Goal: Task Accomplishment & Management: Manage account settings

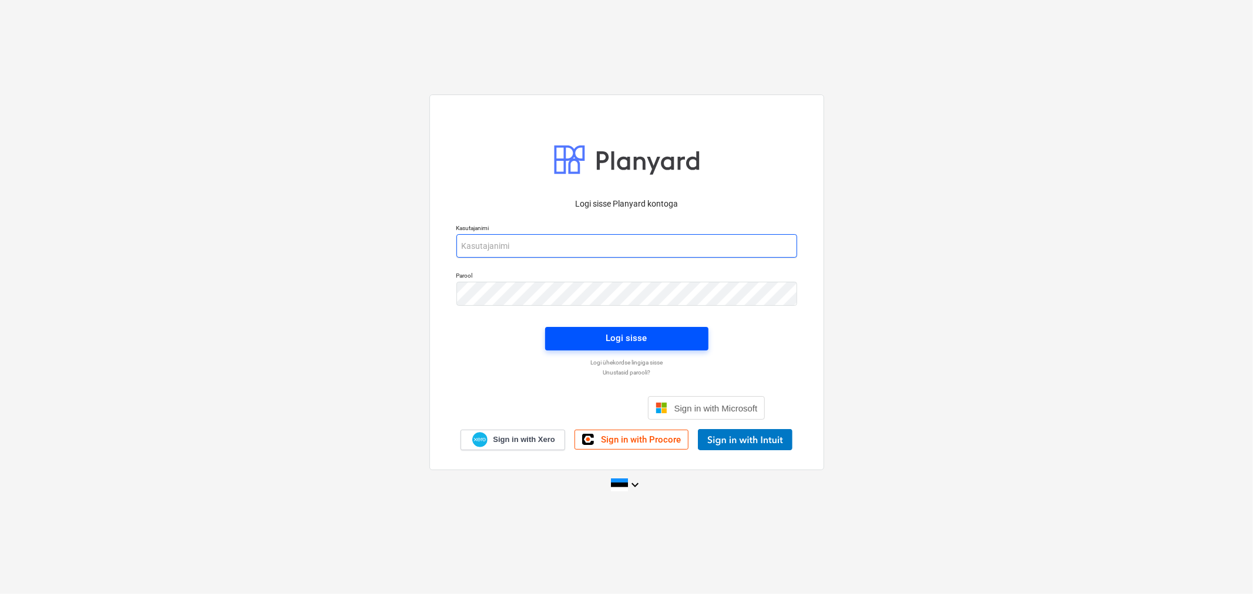
type input "[EMAIL_ADDRESS][DOMAIN_NAME]"
click at [608, 333] on div "Logi sisse" at bounding box center [626, 338] width 41 height 15
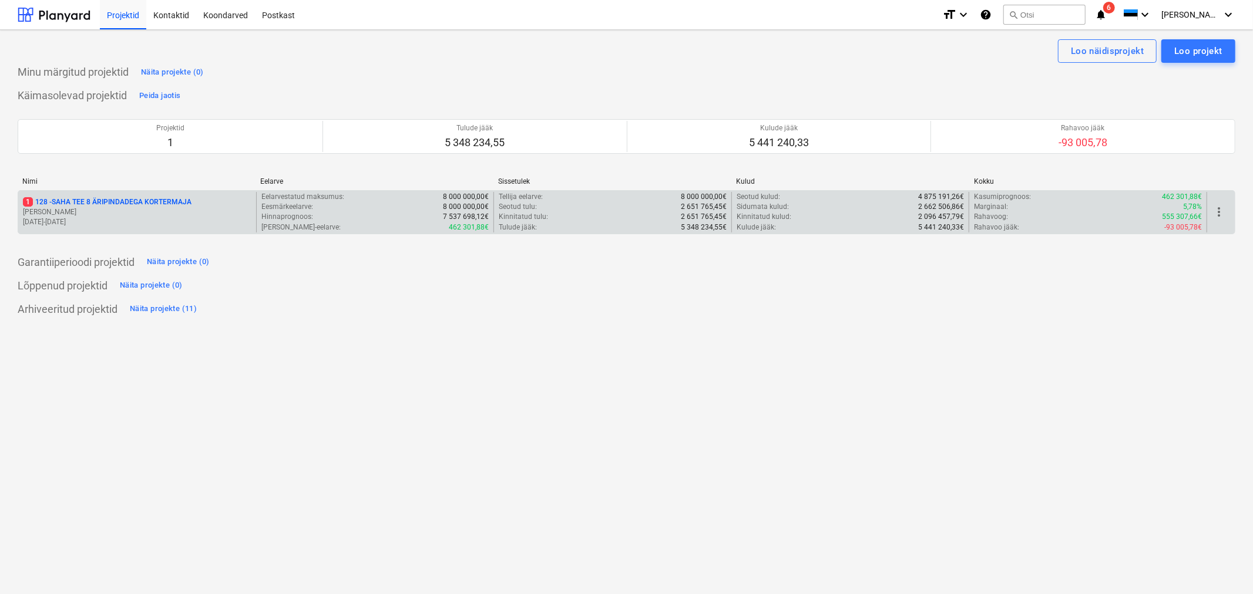
click at [89, 210] on p "[PERSON_NAME]" at bounding box center [137, 212] width 228 height 10
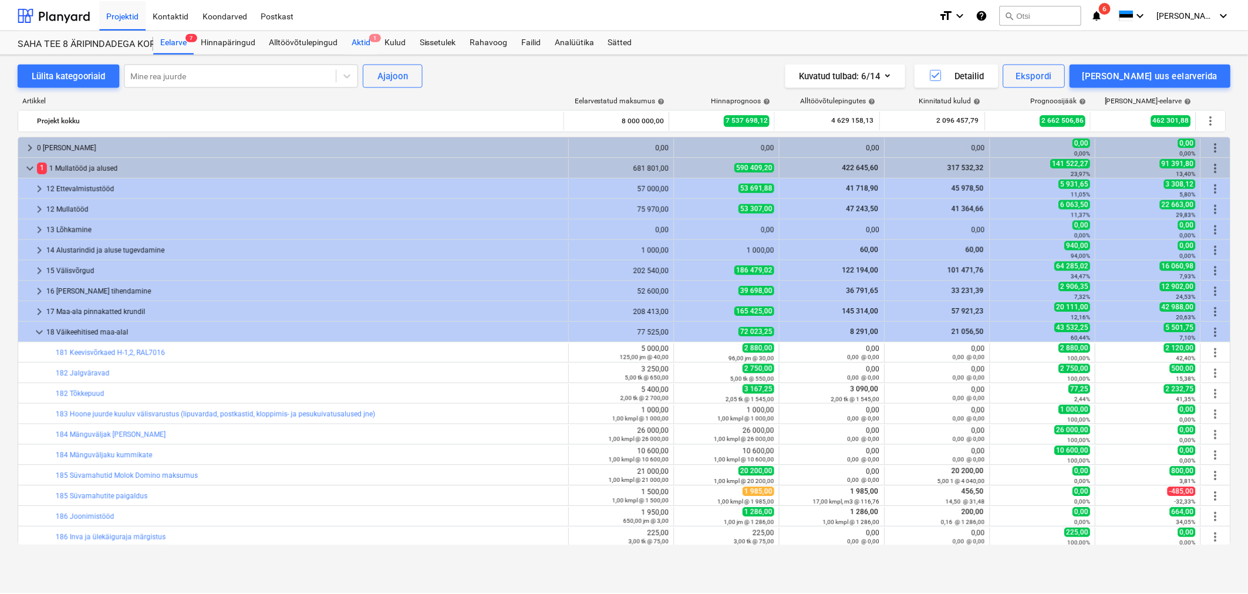
scroll to position [130, 0]
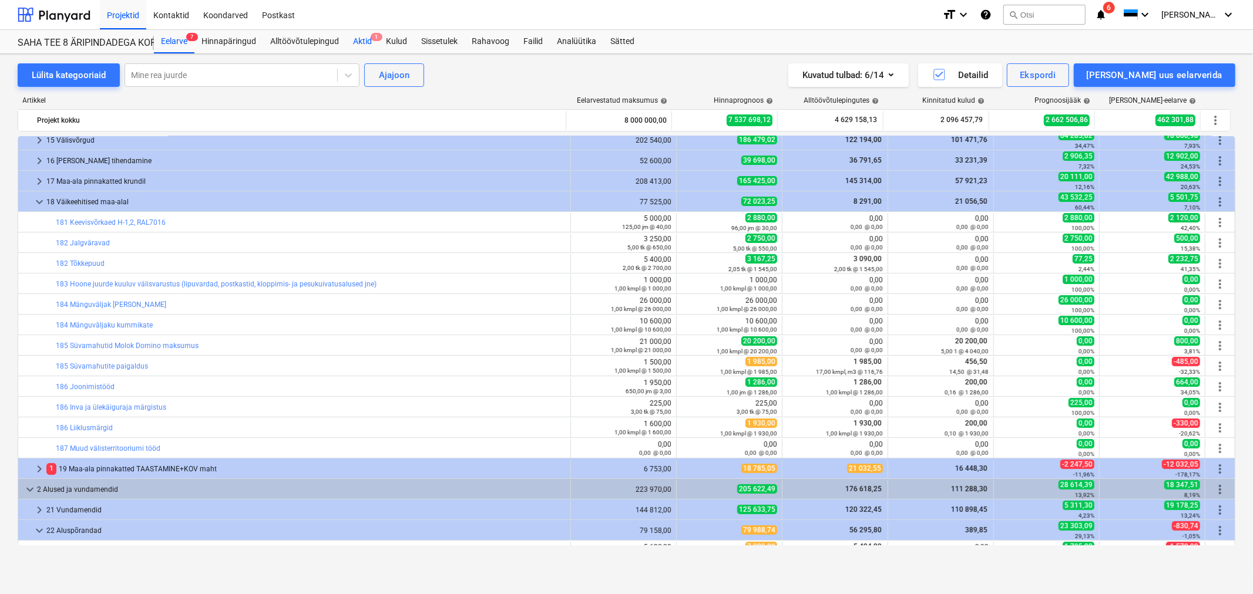
click at [373, 41] on span "1" at bounding box center [377, 37] width 12 height 8
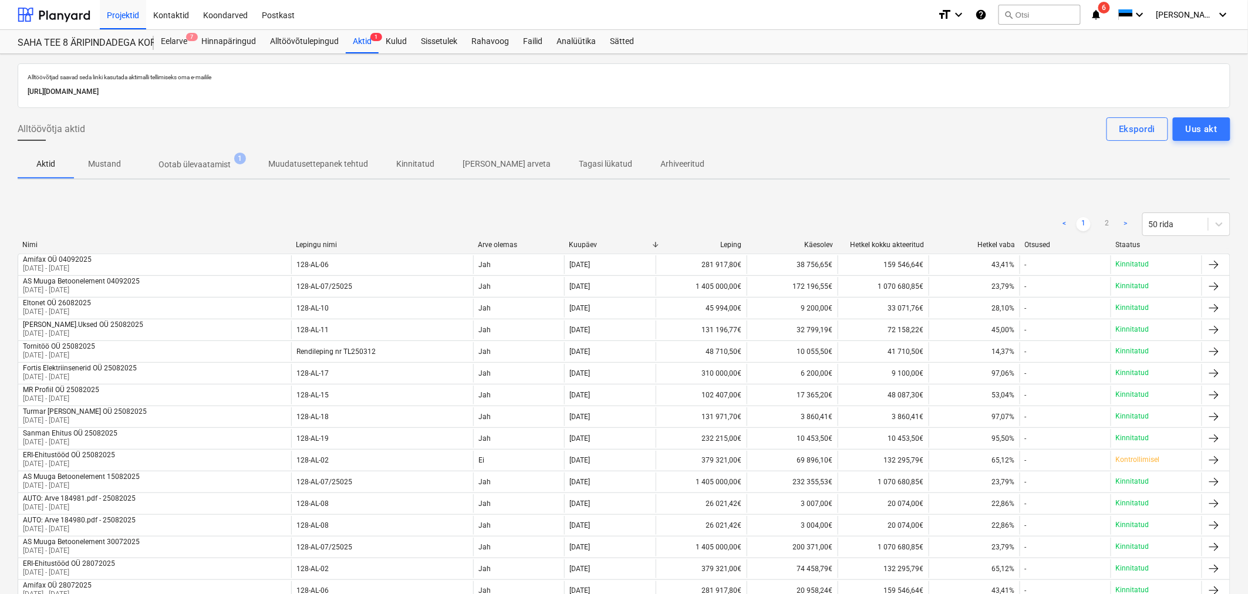
click at [201, 161] on span "Ootab ülevaatamist 1" at bounding box center [194, 164] width 119 height 21
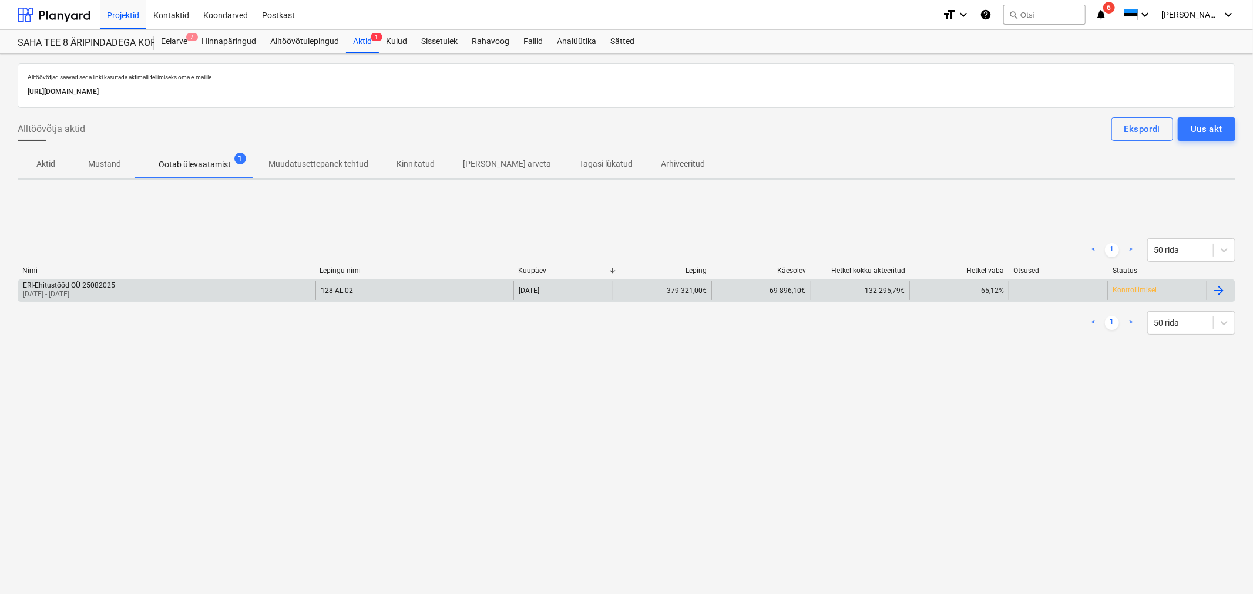
click at [107, 284] on div "ERI-Ehitustööd OÜ 25082025" at bounding box center [69, 285] width 92 height 8
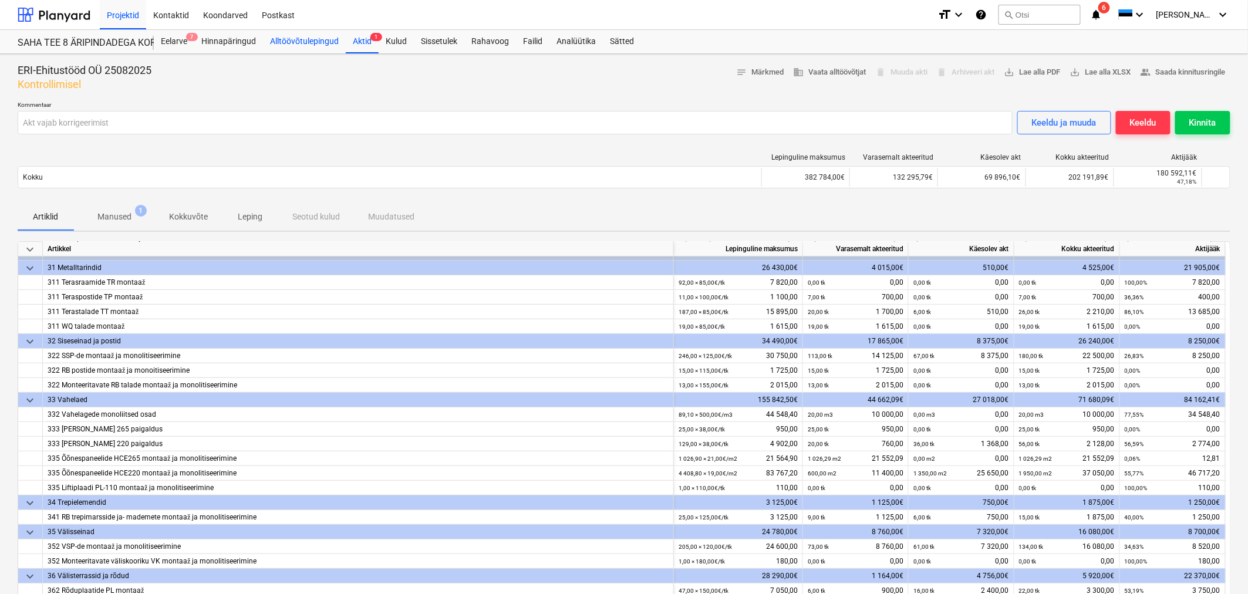
click at [289, 40] on div "Alltöövõtulepingud" at bounding box center [304, 41] width 83 height 23
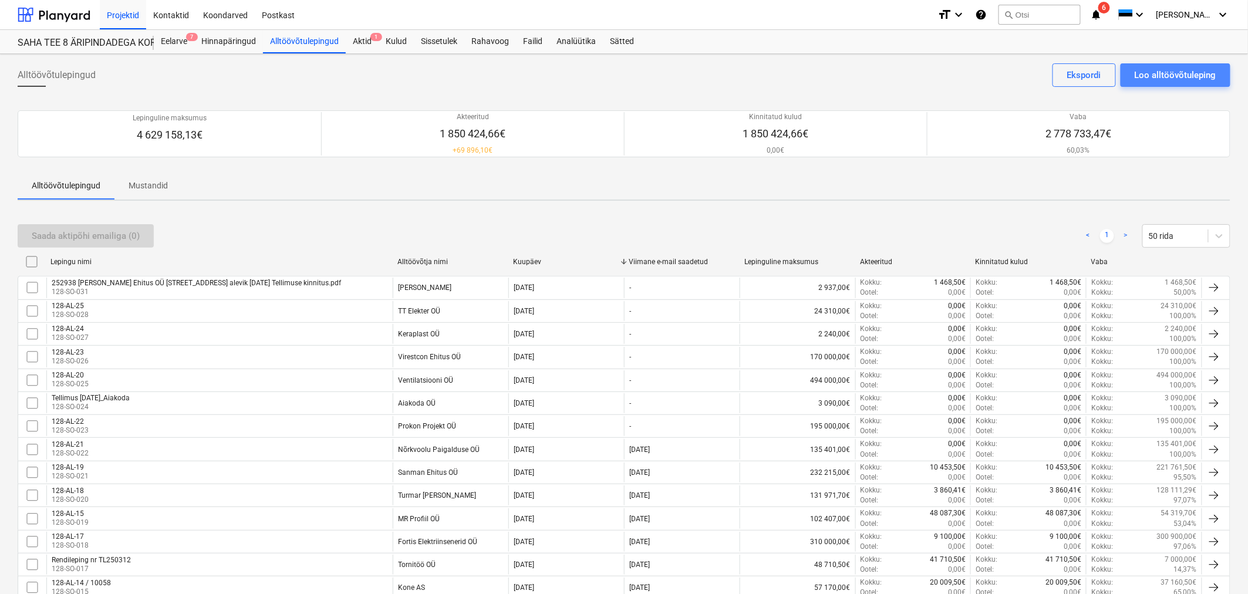
click at [1188, 73] on div "Loo alltöövõtuleping" at bounding box center [1176, 75] width 82 height 15
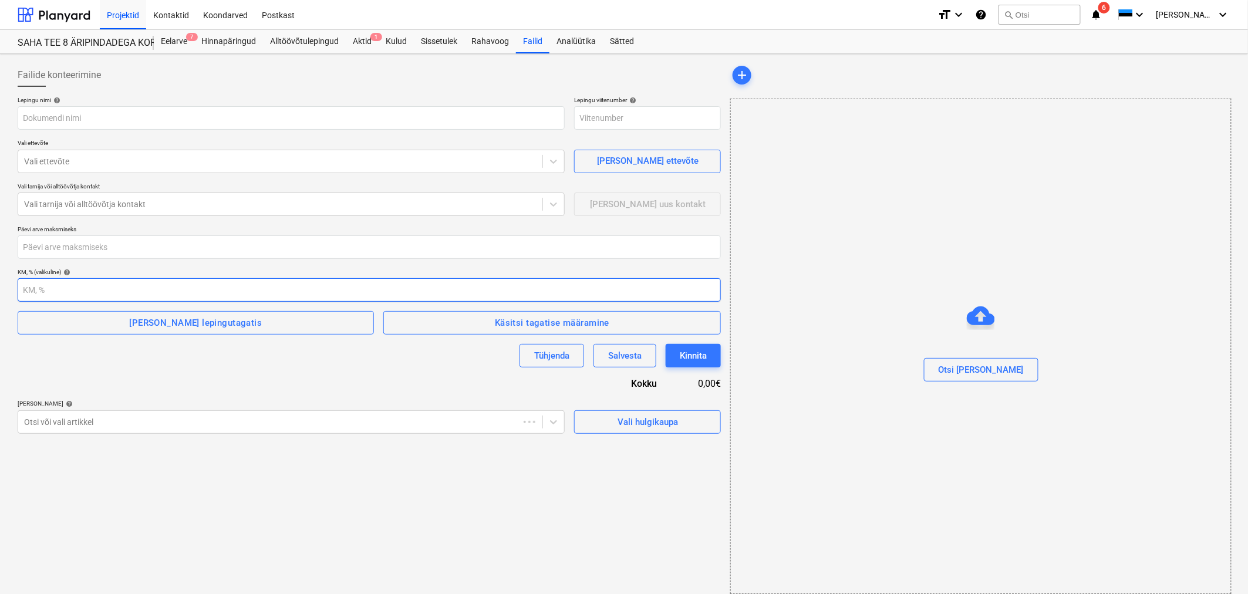
type input "128-SO-033"
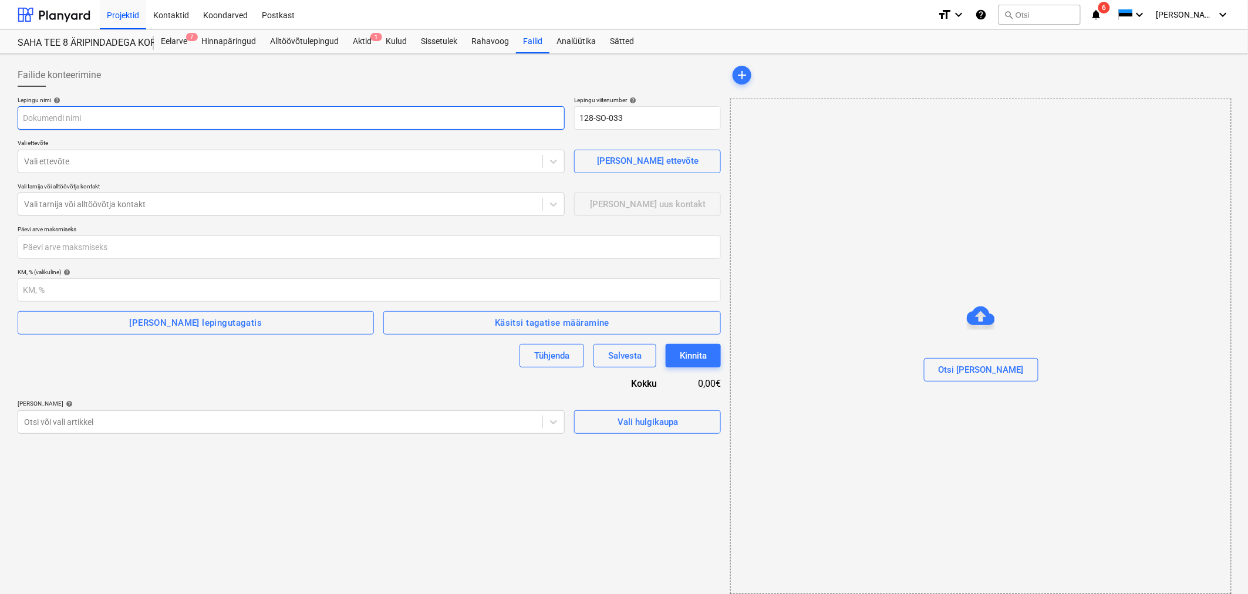
click at [127, 119] on input "text" at bounding box center [291, 117] width 547 height 23
type input "128-AL-26"
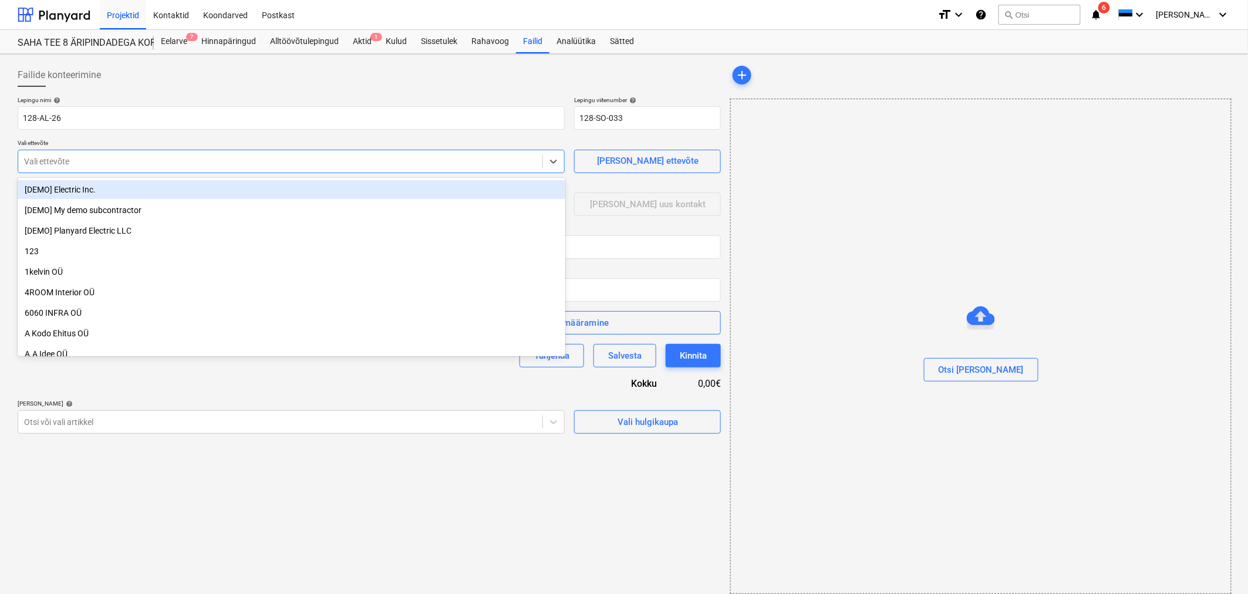
click at [150, 165] on div at bounding box center [280, 162] width 513 height 12
type input "lock"
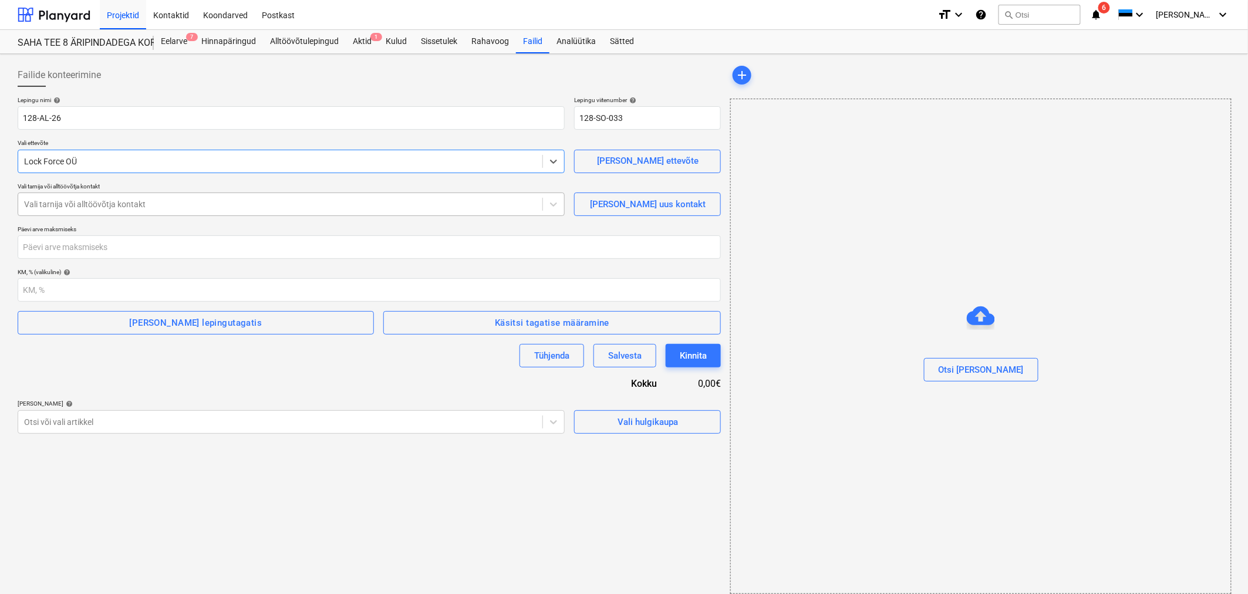
click at [80, 209] on div at bounding box center [280, 204] width 513 height 12
click at [609, 196] on button "[PERSON_NAME] uus kontakt" at bounding box center [647, 204] width 147 height 23
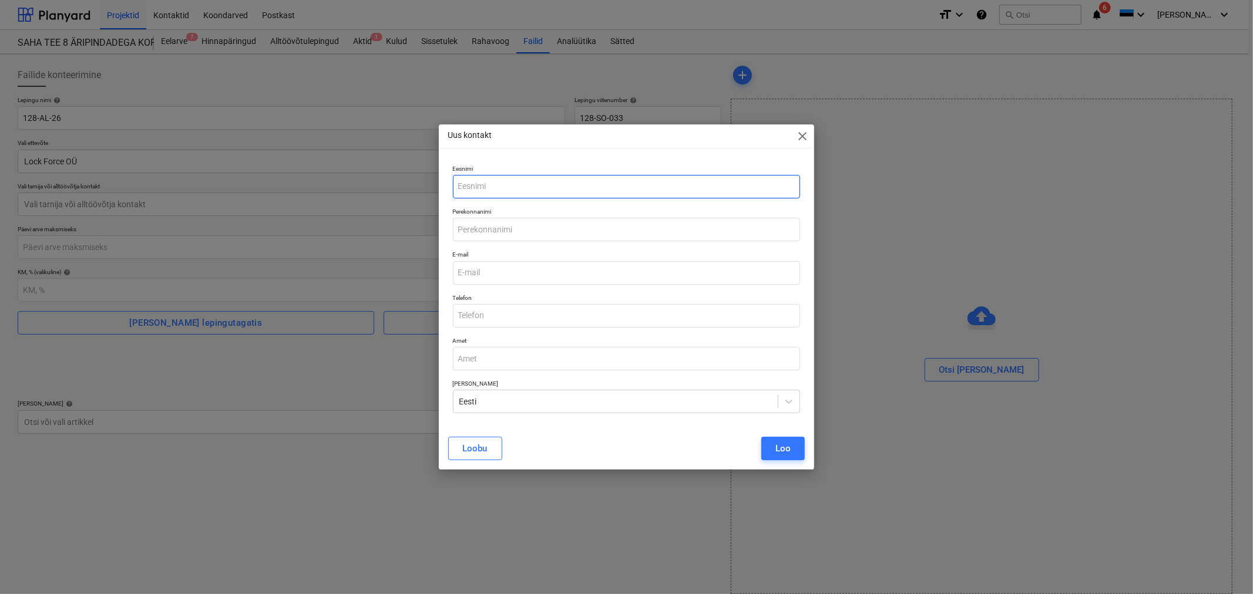
click at [556, 190] on input "text" at bounding box center [627, 186] width 348 height 23
type input "Mihkel"
type input "Paiken"
type input "[EMAIL_ADDRESS][DOMAIN_NAME]"
click at [776, 449] on div "Loo" at bounding box center [782, 448] width 15 height 15
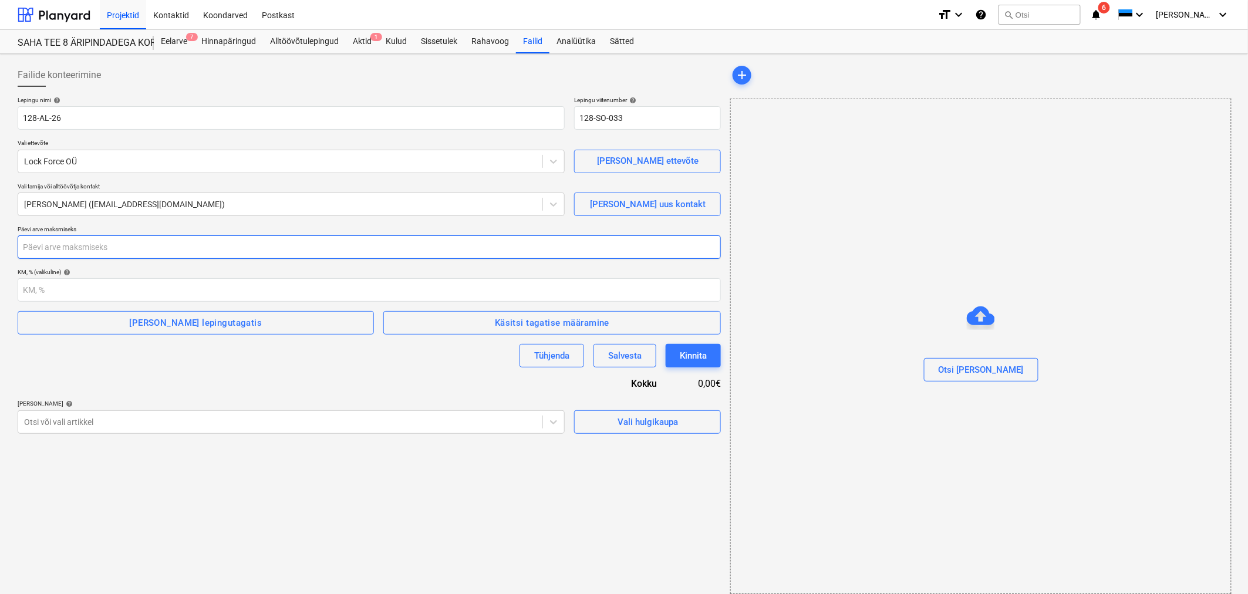
click at [63, 244] on input "number" at bounding box center [369, 246] width 703 height 23
type input "30"
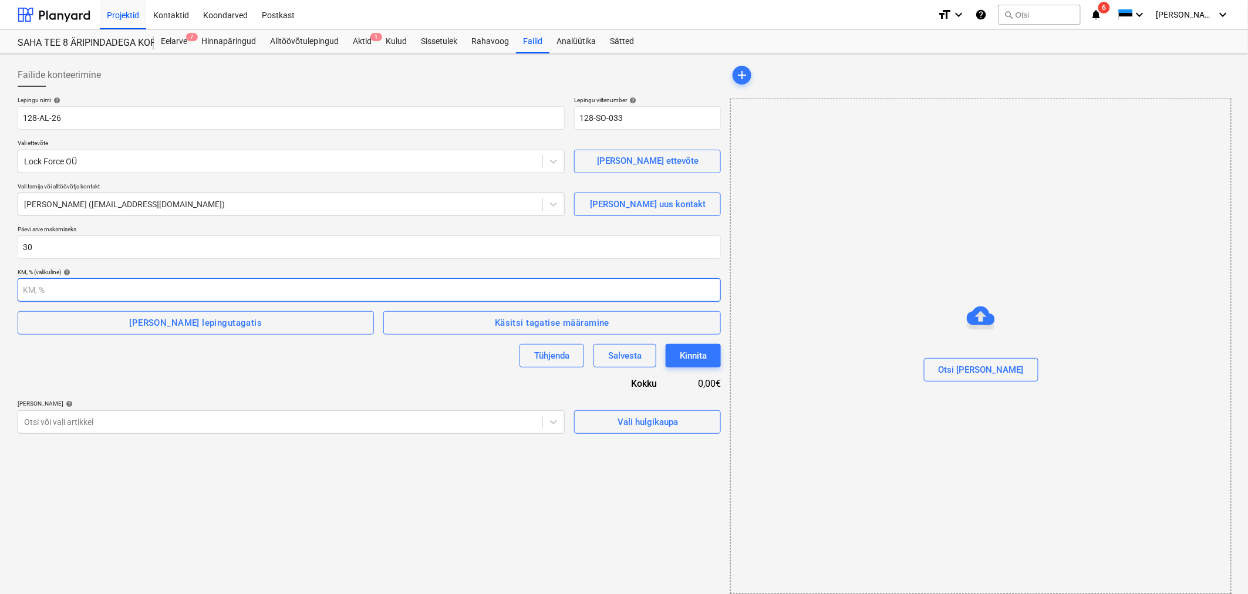
click at [72, 291] on input "number" at bounding box center [369, 289] width 703 height 23
type input "24"
click at [105, 369] on div "Lepingu nimi help 128-AL-26 Lepingu viitenumber help 128-SO-033 Vali ettevõte L…" at bounding box center [369, 265] width 703 height 338
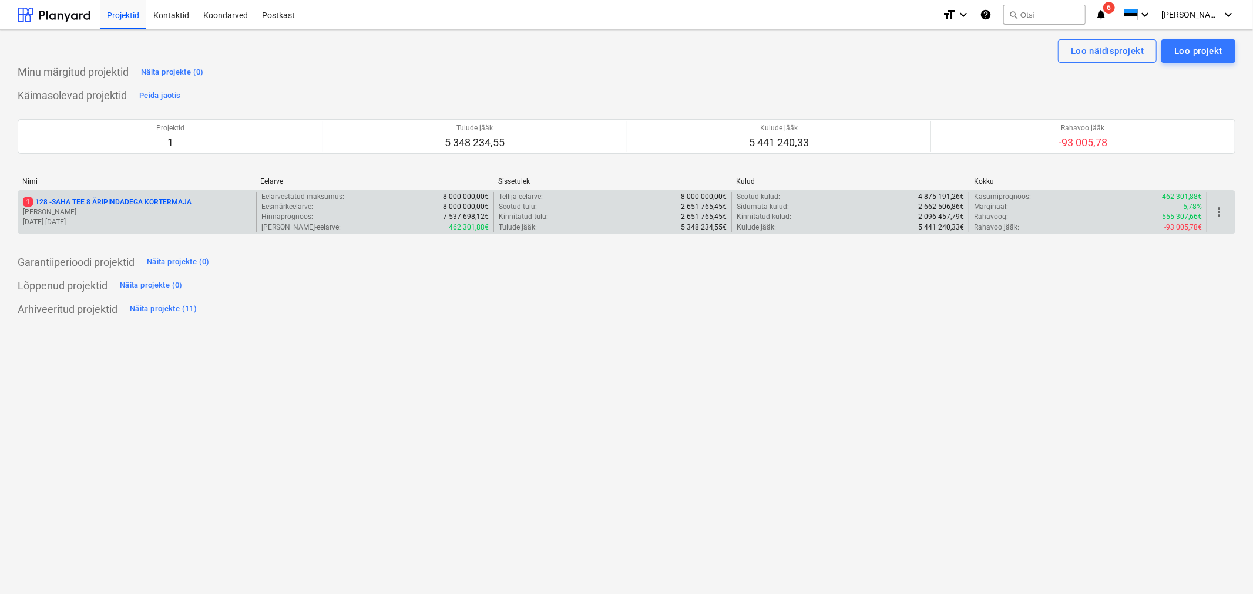
click at [89, 204] on p "1 128 - SAHA TEE 8 ÄRIPINDADEGA KORTERMAJA" at bounding box center [107, 202] width 169 height 10
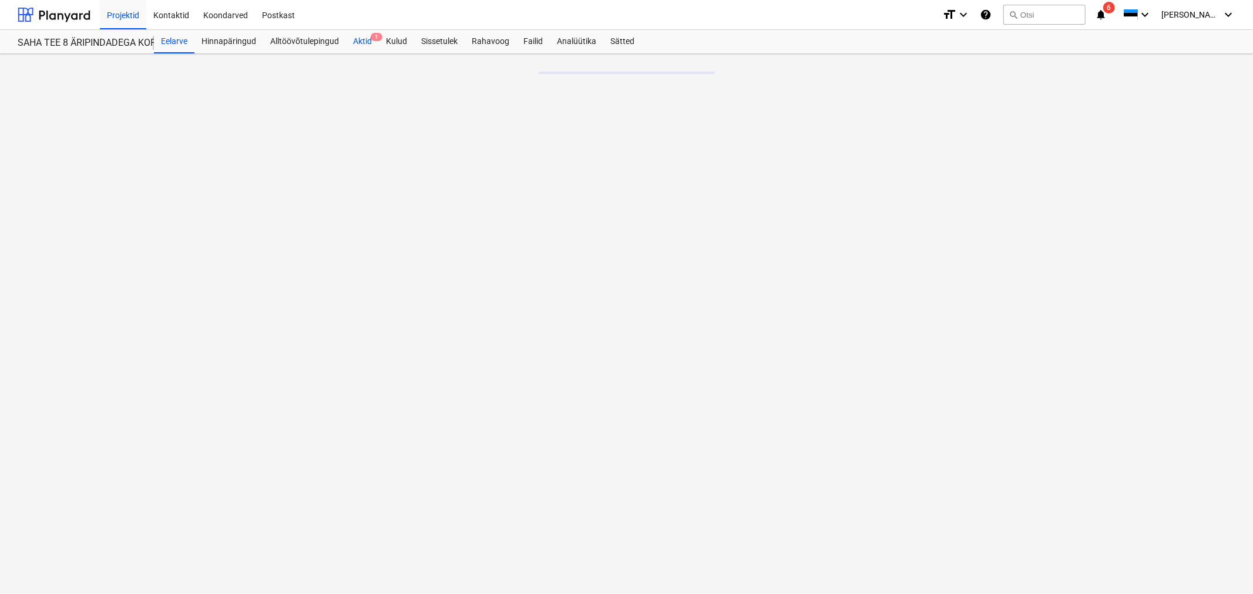
click at [366, 41] on div "Aktid 1" at bounding box center [362, 41] width 33 height 23
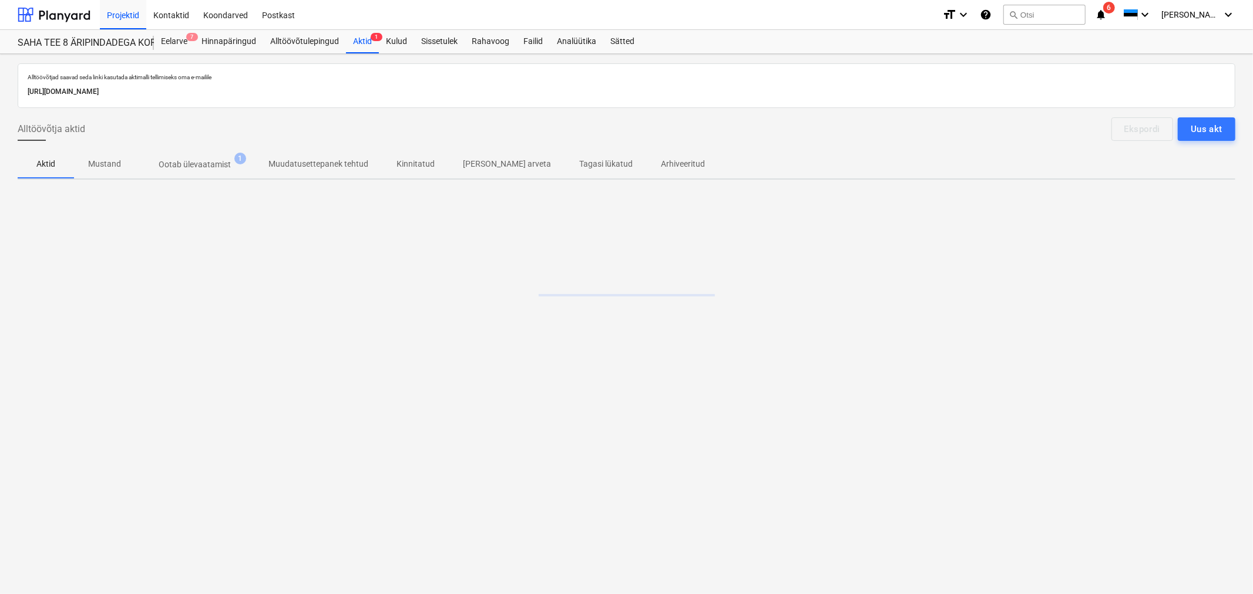
click at [204, 162] on p "Ootab ülevaatamist" at bounding box center [195, 165] width 72 height 12
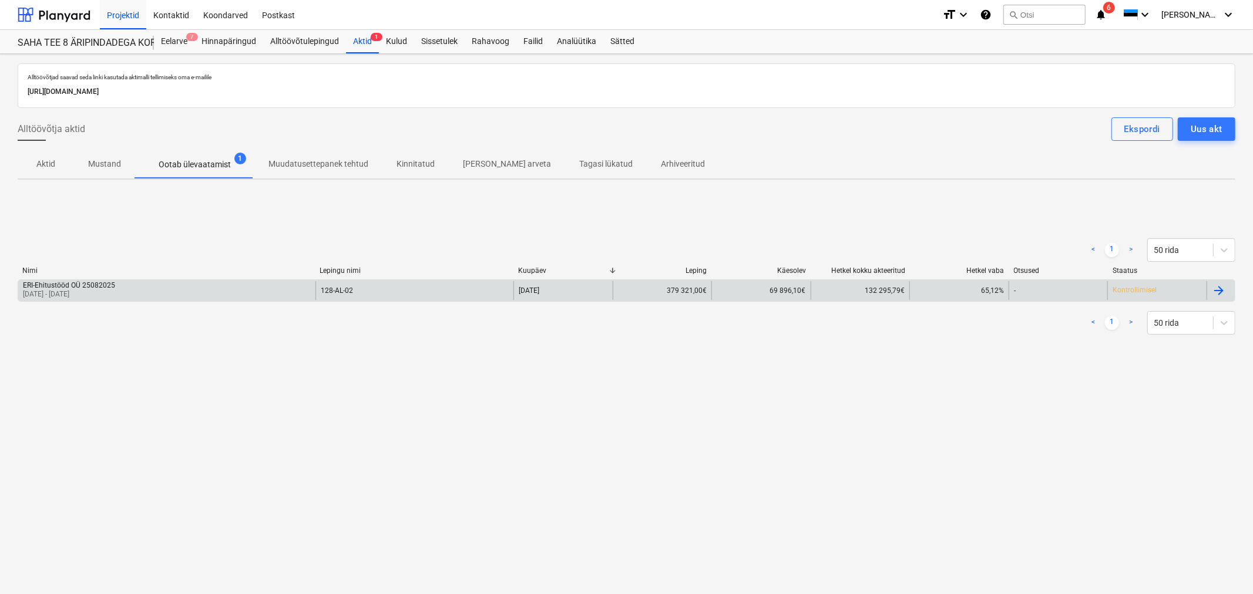
click at [114, 291] on div "ERI-Ehitustööd OÜ 25082025 [DATE] - [DATE]" at bounding box center [166, 290] width 297 height 19
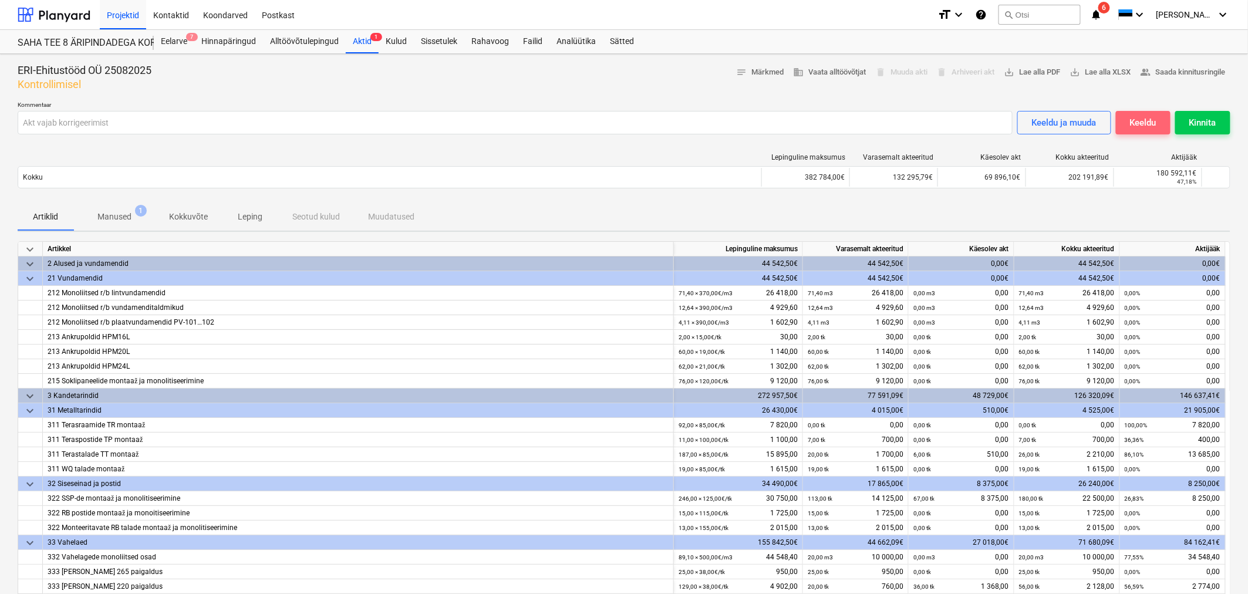
click at [1143, 116] on div "Keeldu" at bounding box center [1143, 122] width 26 height 15
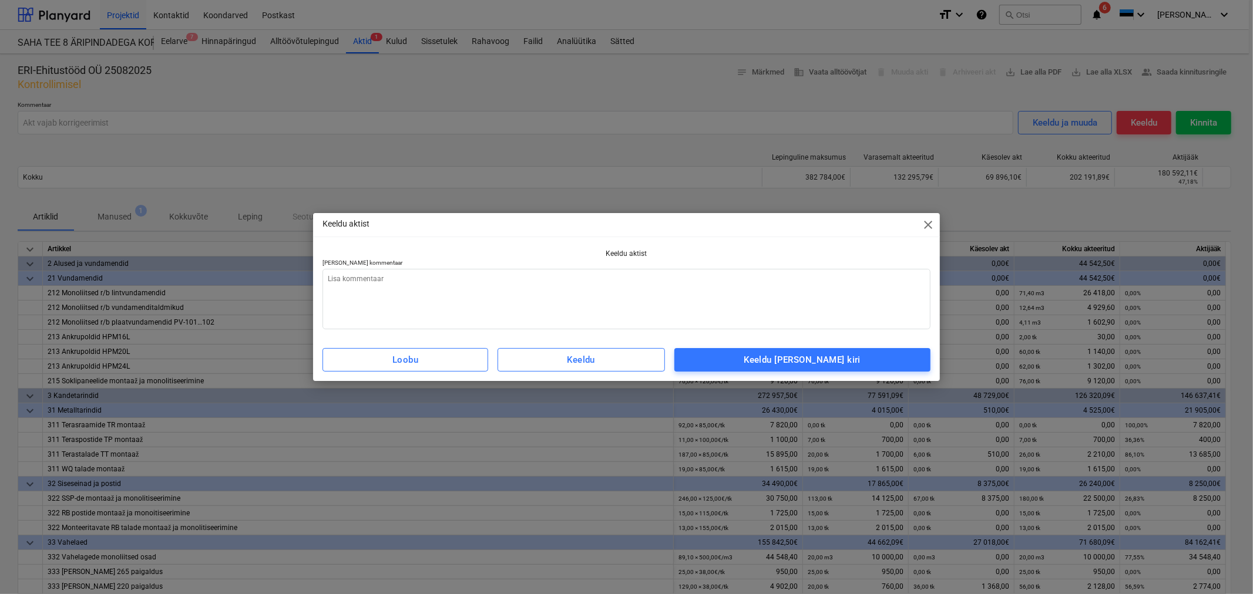
type textarea "x"
click at [423, 280] on textarea at bounding box center [626, 299] width 608 height 60
type textarea "A"
type textarea "x"
type textarea "Ak"
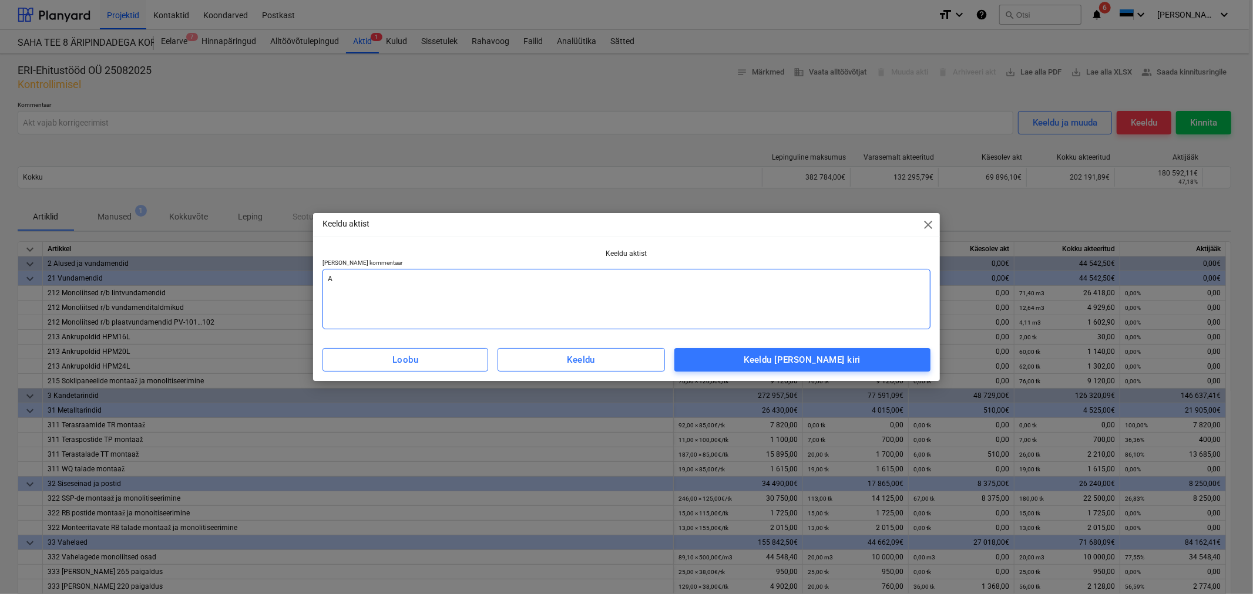
type textarea "x"
type textarea "Akt"
type textarea "x"
type textarea "Akti"
type textarea "x"
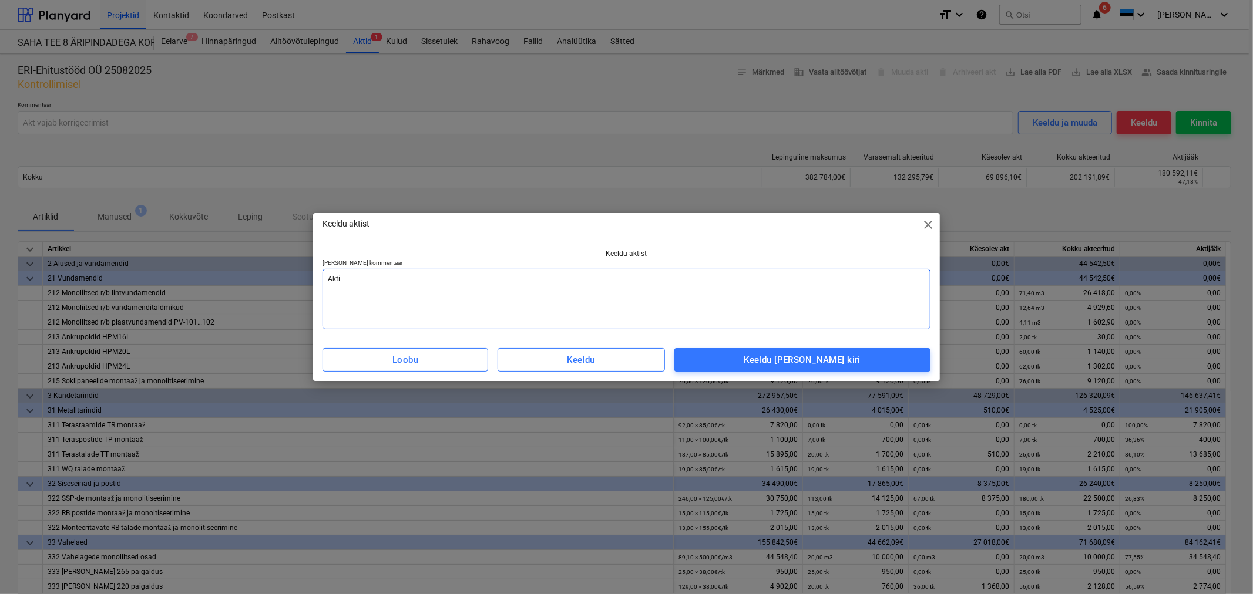
type textarea "Aktis"
type textarea "x"
type textarea "Aktis"
type textarea "x"
type textarea "Aktis k"
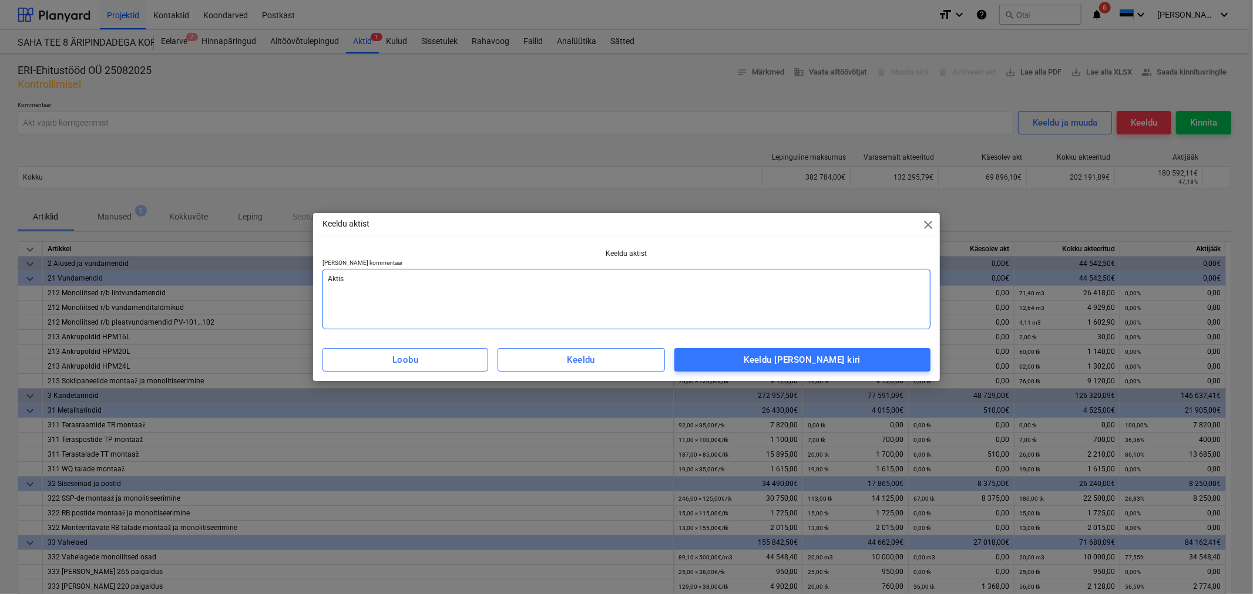
type textarea "x"
type textarea "Aktis ka"
type textarea "x"
type textarea "Aktis kaj"
type textarea "x"
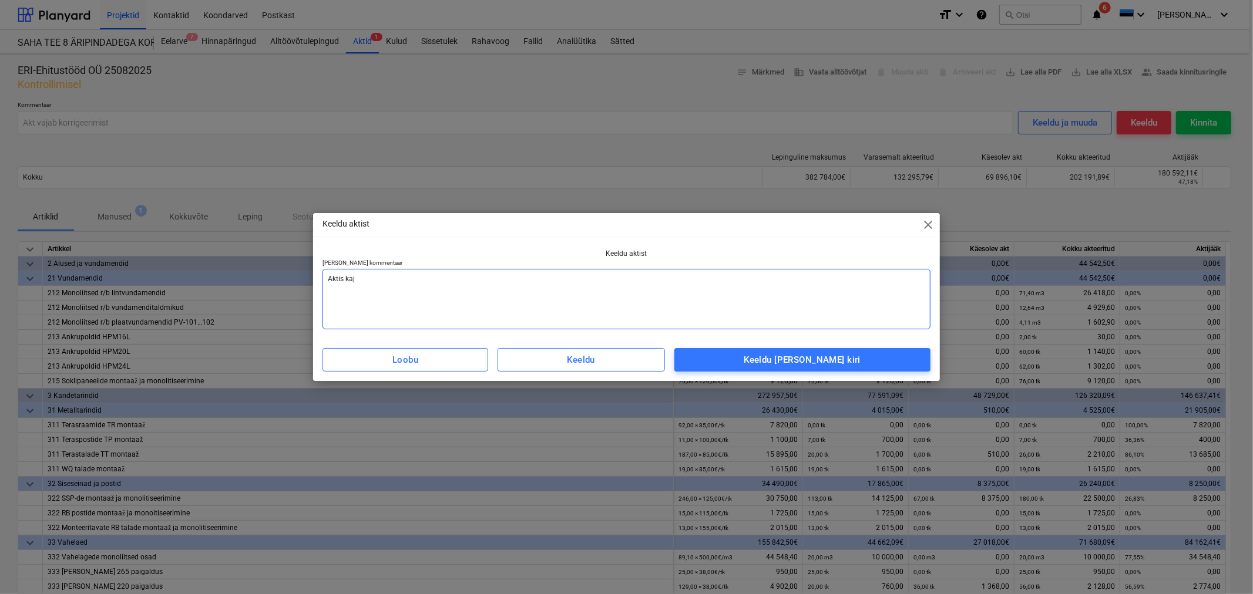
type textarea "Aktis kaja"
type textarea "x"
type textarea "Aktis kajas"
type textarea "x"
type textarea "Aktis kajast"
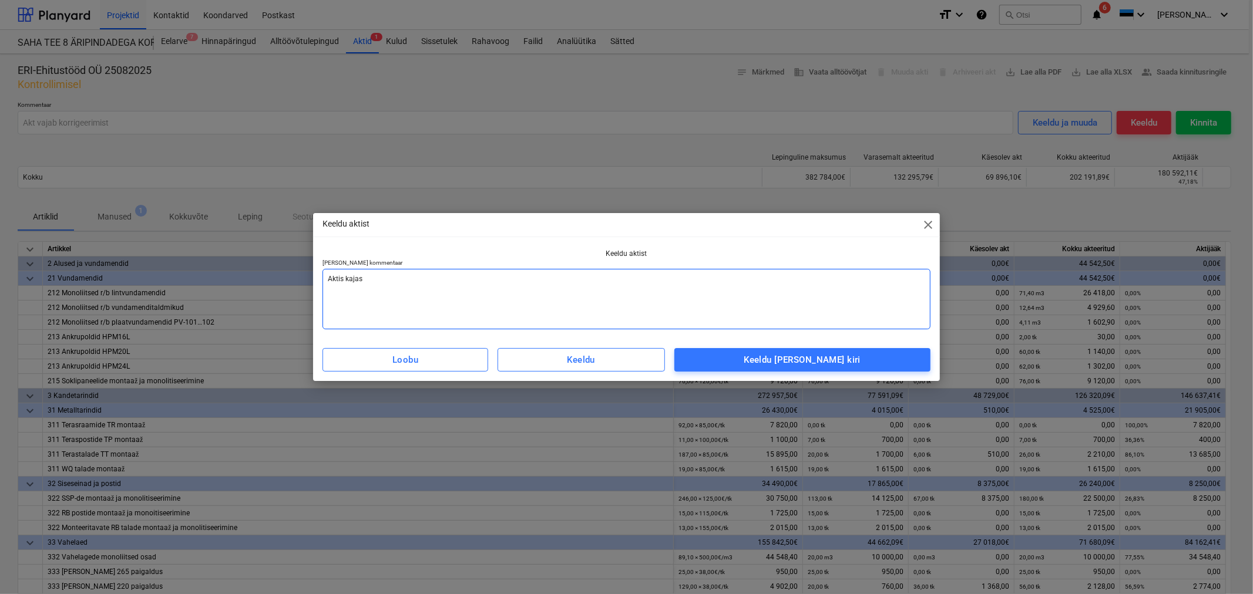
type textarea "x"
type textarea "Aktis kajastu"
type textarea "x"
type textarea "Aktis kajastuv"
type textarea "x"
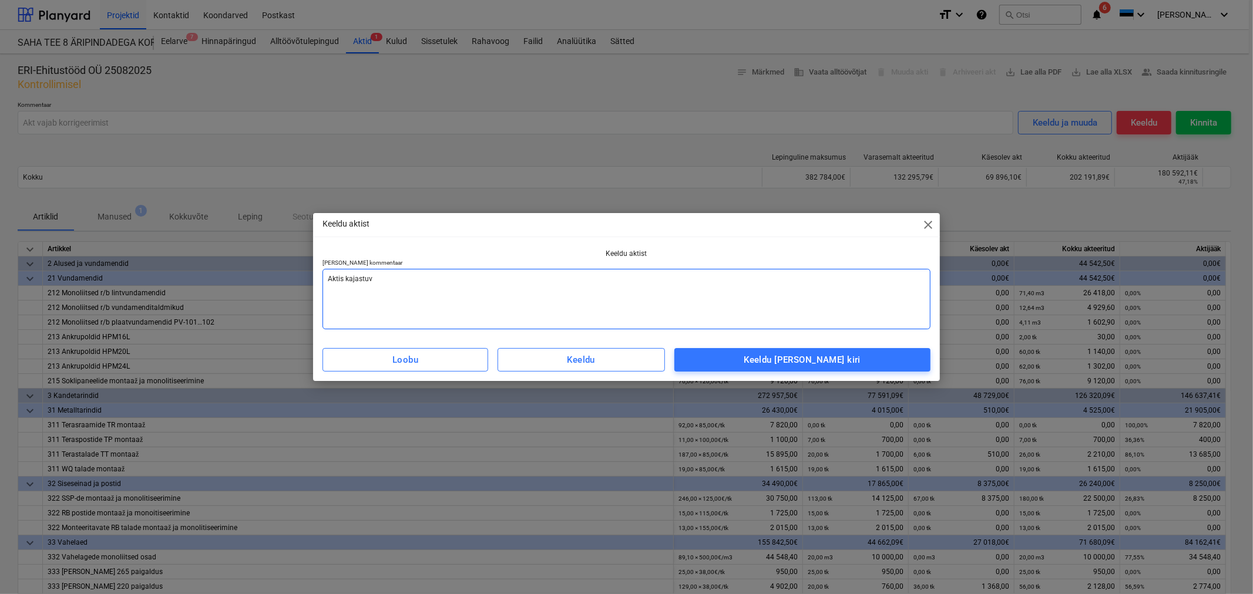
type textarea "Aktis kajastuva"
type textarea "x"
type textarea "Aktis kajastuvad"
type textarea "x"
type textarea "Aktis kajastuvad"
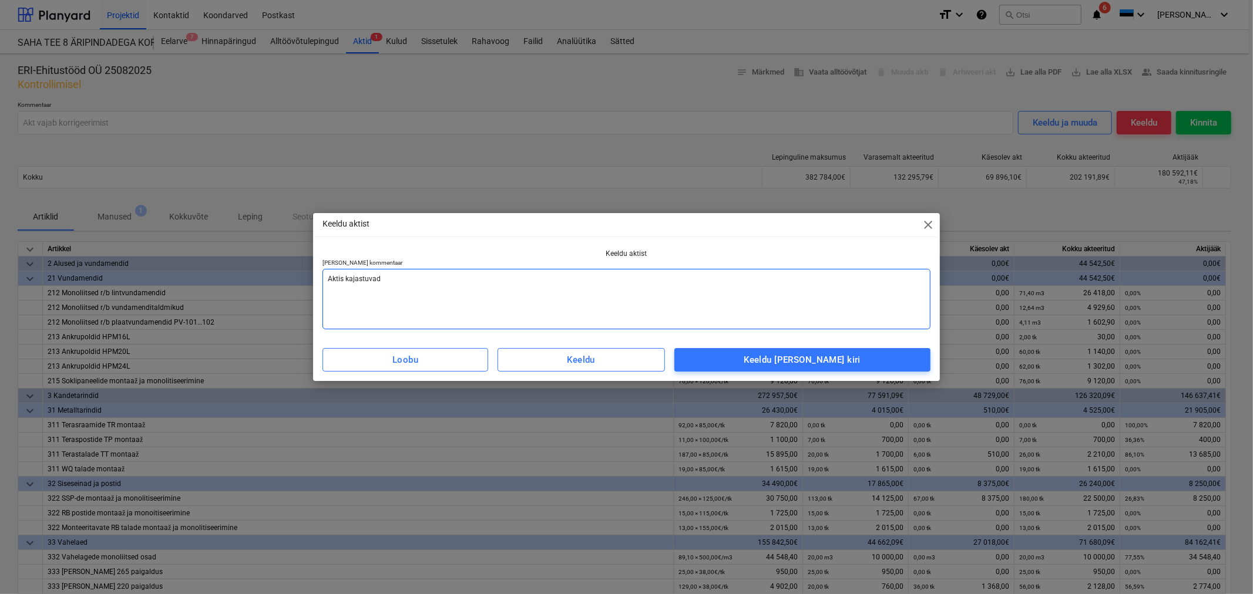
type textarea "x"
type textarea "Aktis kajastuvad u"
type textarea "x"
type textarea "Aktis kajastuvad uu"
type textarea "x"
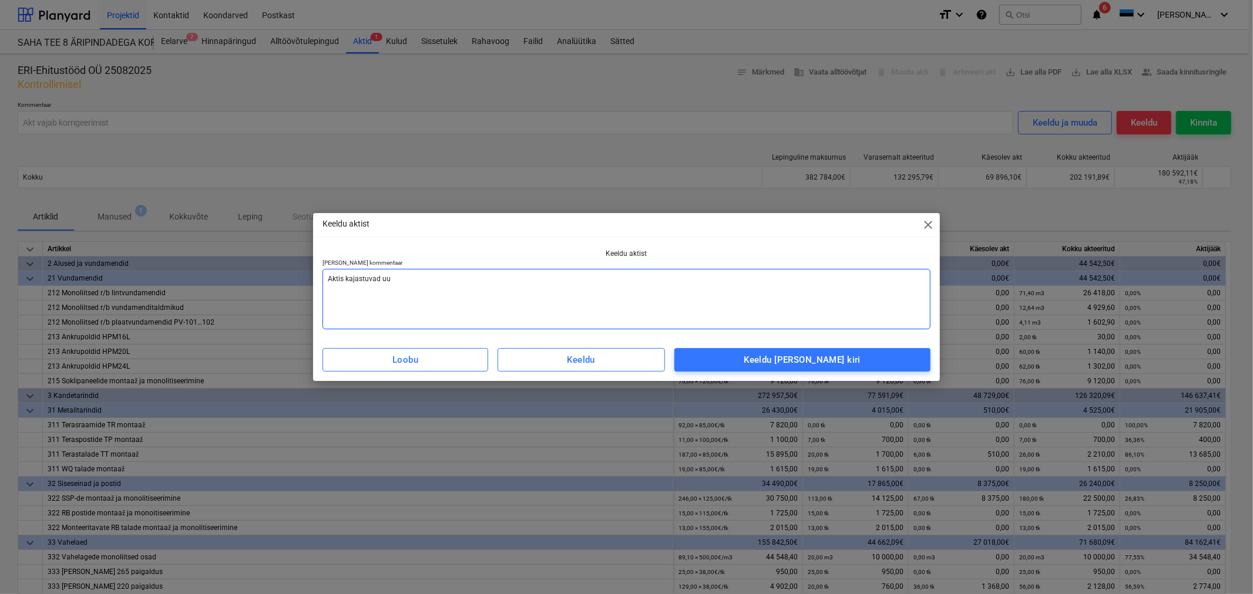
type textarea "Aktis kajastuvad uue"
type textarea "x"
type textarea "Aktis kajastuvad uued"
type textarea "x"
type textarea "Aktis kajastuvad uued"
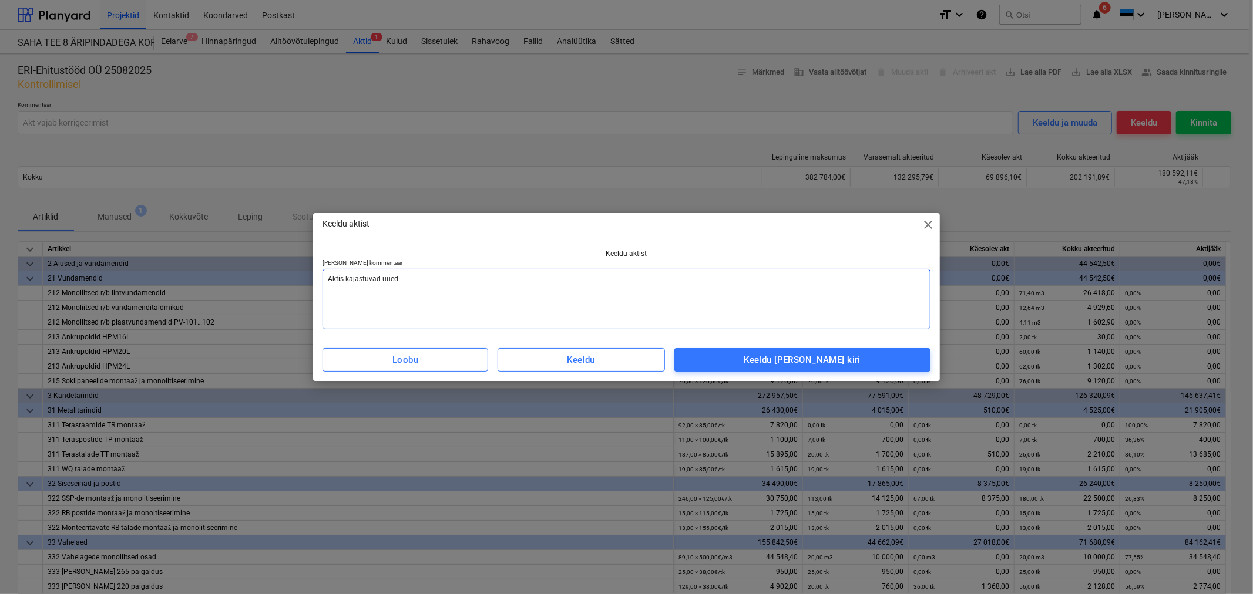
type textarea "x"
type textarea "Aktis kajastuvad uued l"
type textarea "x"
type textarea "Aktis kajastuvad uued li"
type textarea "x"
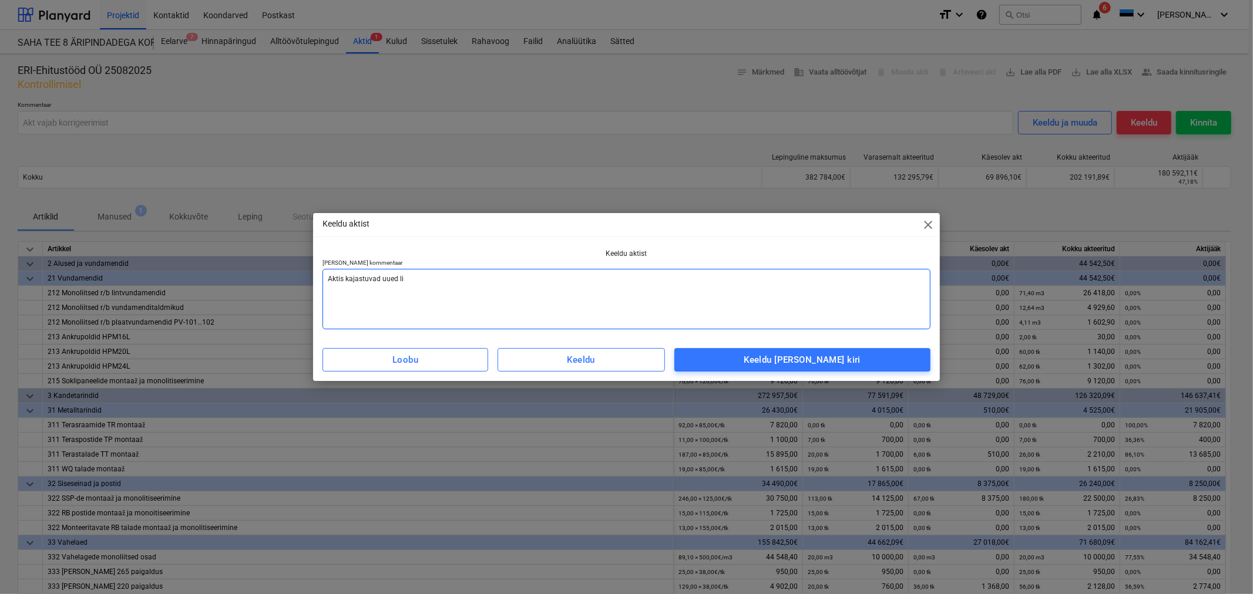
type textarea "Aktis kajastuvad uued lis"
type textarea "x"
type textarea "Aktis kajastuvad uued lisa"
type textarea "x"
type textarea "Aktis kajastuvad uued lisat"
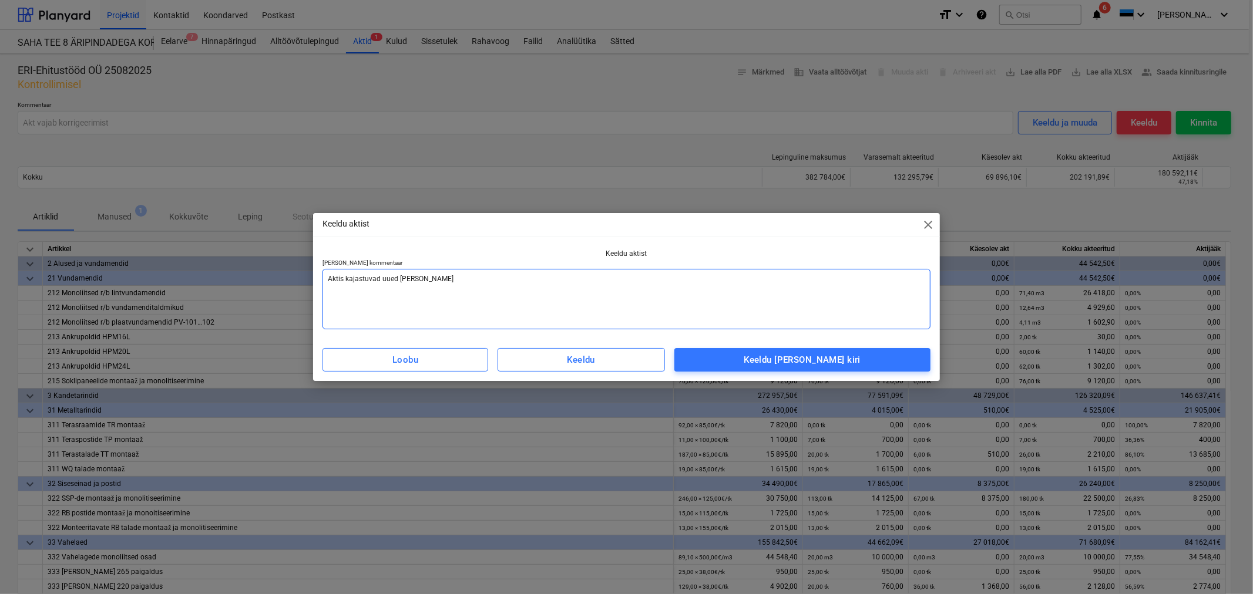
type textarea "x"
type textarea "Aktis kajastuvad uued lisatö"
type textarea "x"
type textarea "Aktis kajastuvad uued lisatöö"
type textarea "x"
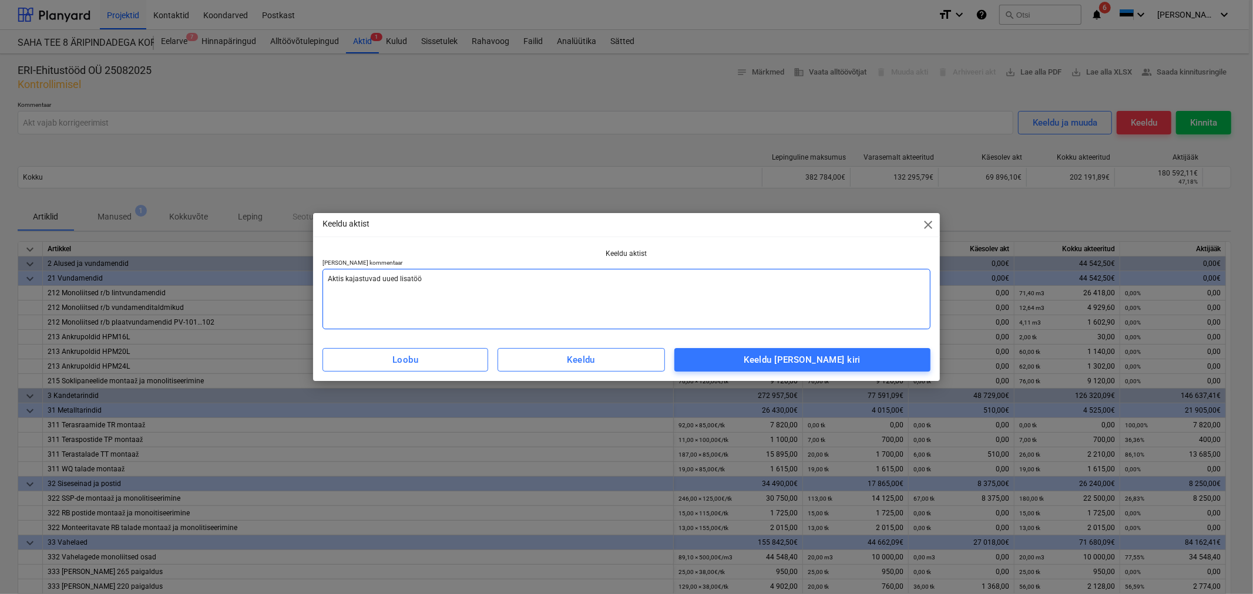
type textarea "Aktis kajastuvad uued lisatööd"
type textarea "x"
type textarea "Aktis kajastuvad uued lisatööd"
type textarea "x"
type textarea "Aktis kajastuvad uued lisatööd t"
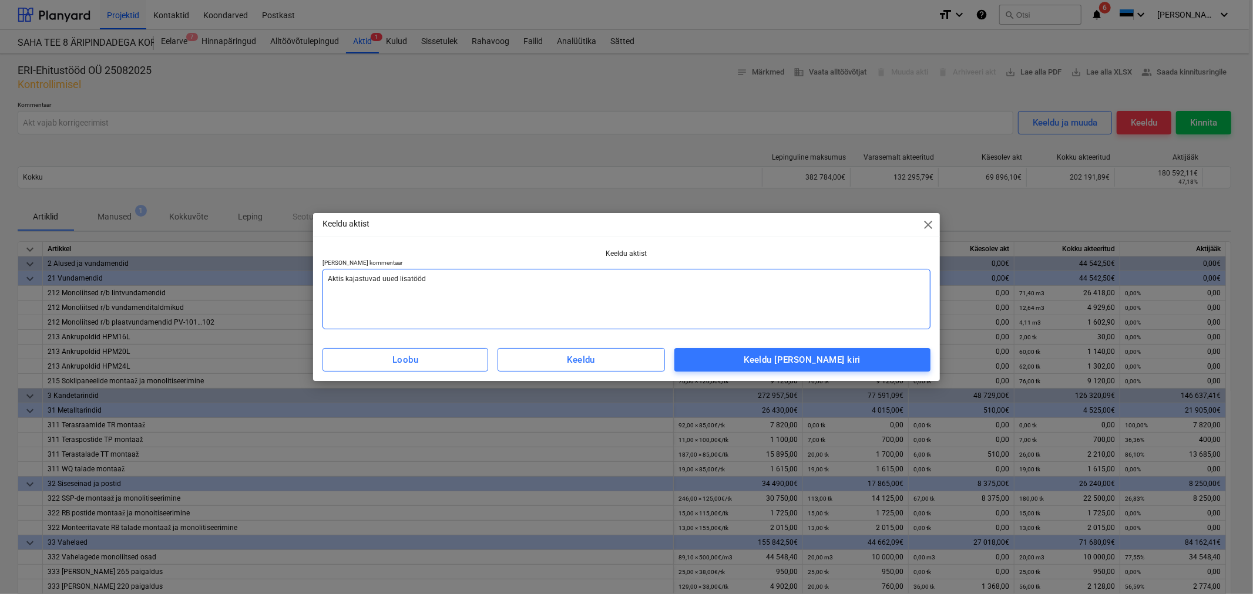
type textarea "x"
type textarea "Aktis kajastuvad uued lisatööd tu"
type textarea "x"
type textarea "Aktis kajastuvad uued lisatööd tul"
type textarea "x"
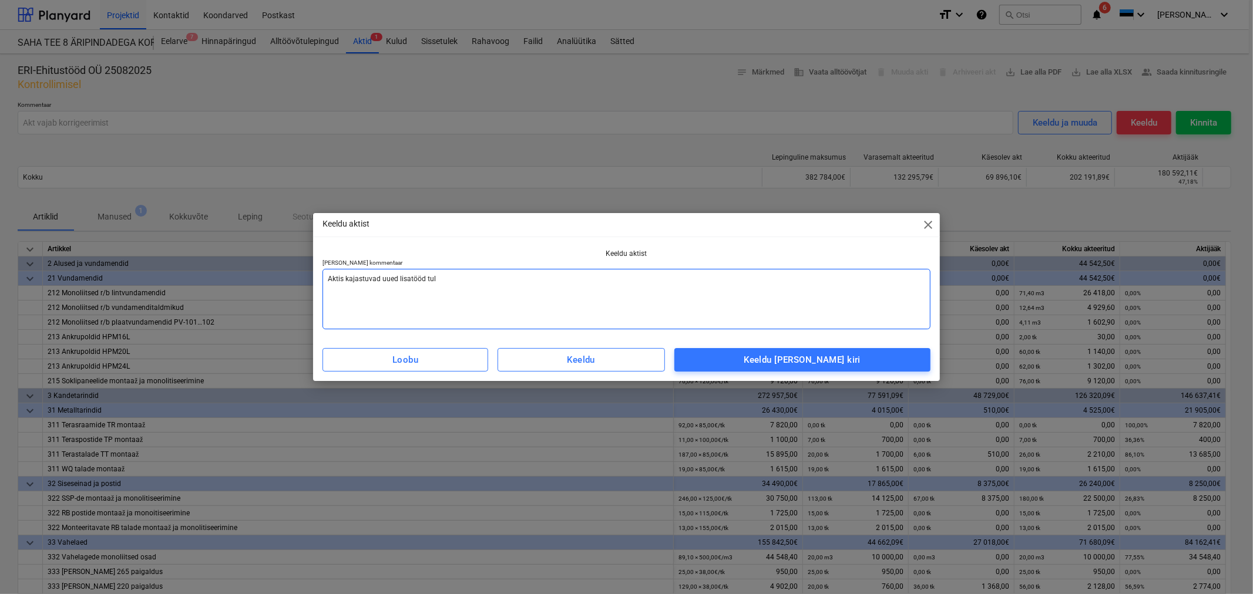
type textarea "Aktis kajastuvad uued lisatööd tule"
type textarea "x"
type textarea "Aktis kajastuvad uued lisatööd tuleb"
type textarea "x"
type textarea "Aktis kajastuvad uued lisatööd tuleb"
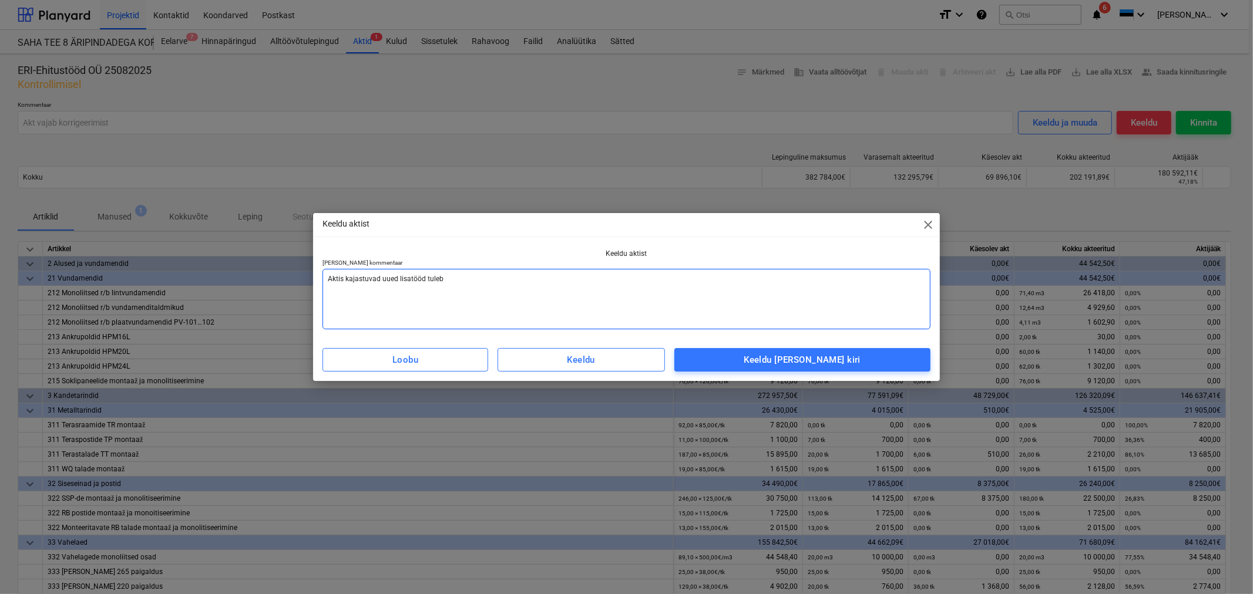
type textarea "x"
type textarea "Aktis kajastuvad uued lisatööd tuleb k"
type textarea "x"
type textarea "Aktis kajastuvad uued lisatööd tuleb ko"
type textarea "x"
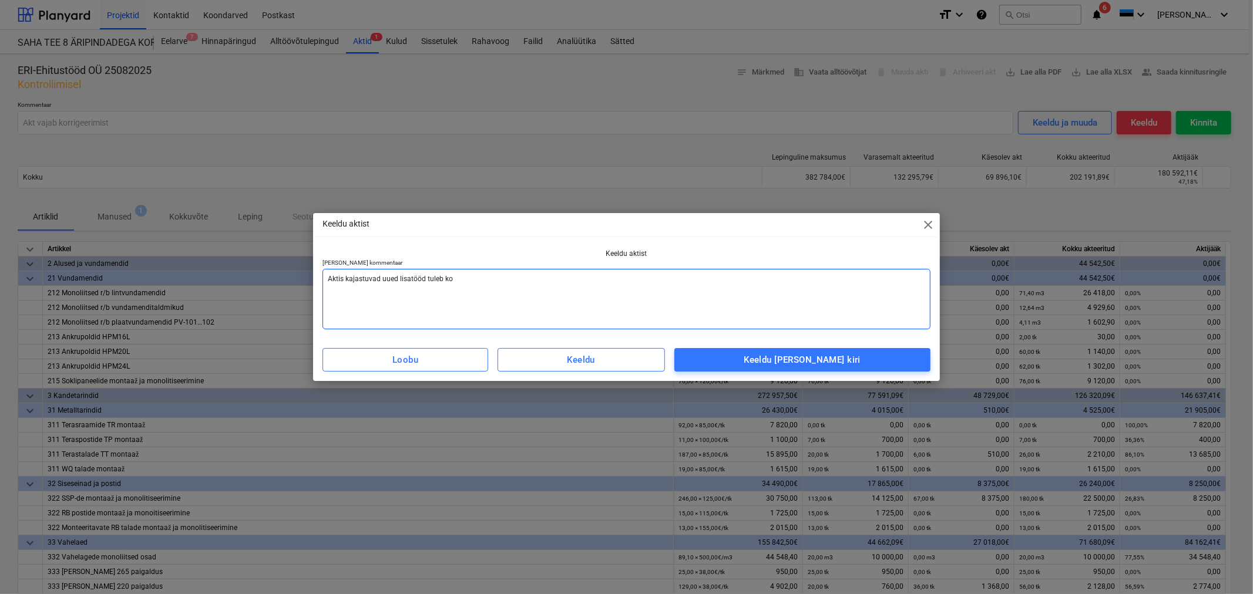
type textarea "Aktis kajastuvad uued lisatööd tuleb kor"
type textarea "x"
type textarea "Aktis kajastuvad uued lisatööd tuleb korr"
type textarea "x"
type textarea "Aktis kajastuvad uued lisatööd tuleb korri"
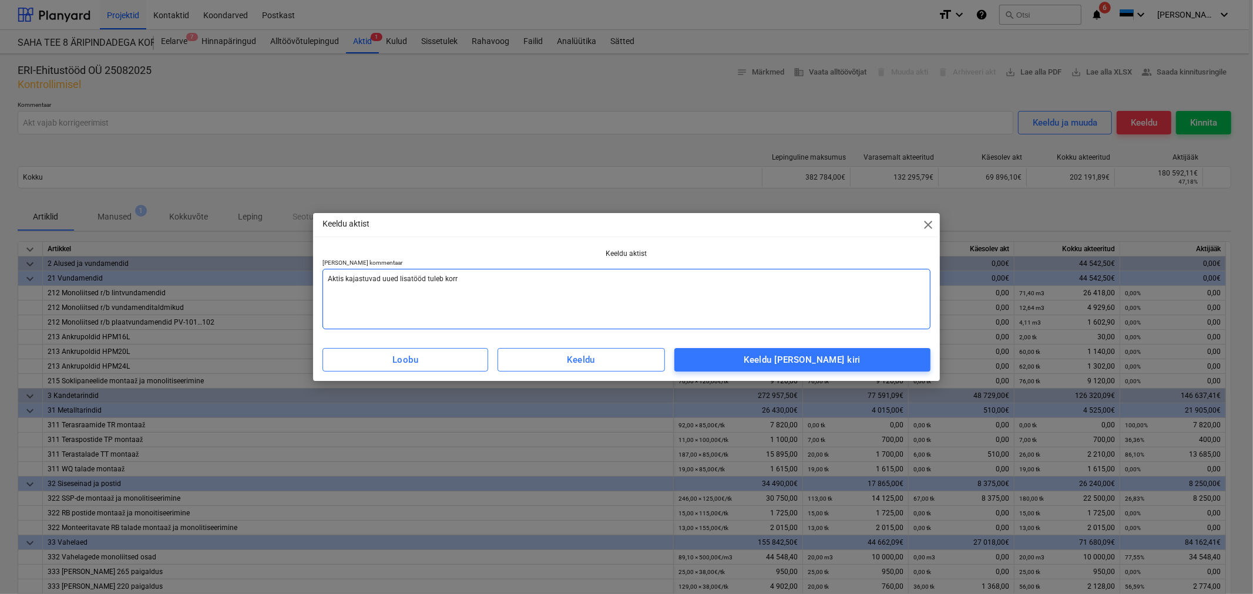
type textarea "x"
type textarea "Aktis kajastuvad uued lisatööd tuleb korrig"
type textarea "x"
type textarea "Aktis kajastuvad uued lisatööd tuleb korrige"
type textarea "x"
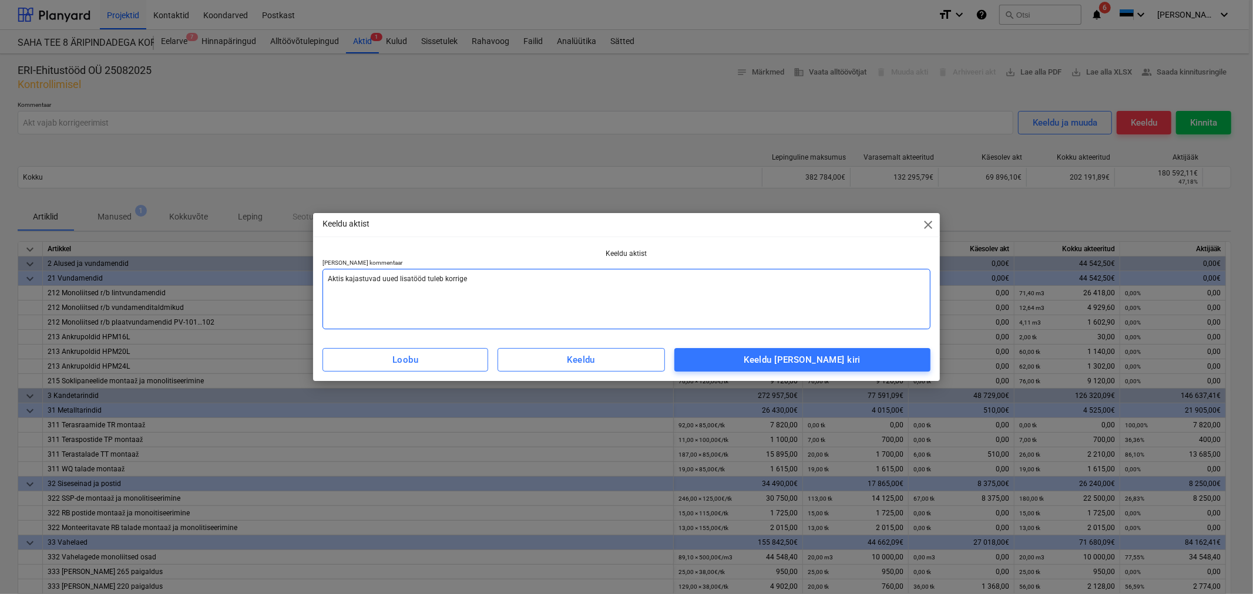
type textarea "Aktis kajastuvad uued lisatööd tuleb korrigee"
type textarea "x"
type textarea "Aktis kajastuvad uued lisatööd tuleb korrigeer"
type textarea "x"
type textarea "Aktis kajastuvad uued lisatööd tuleb korrigeeri"
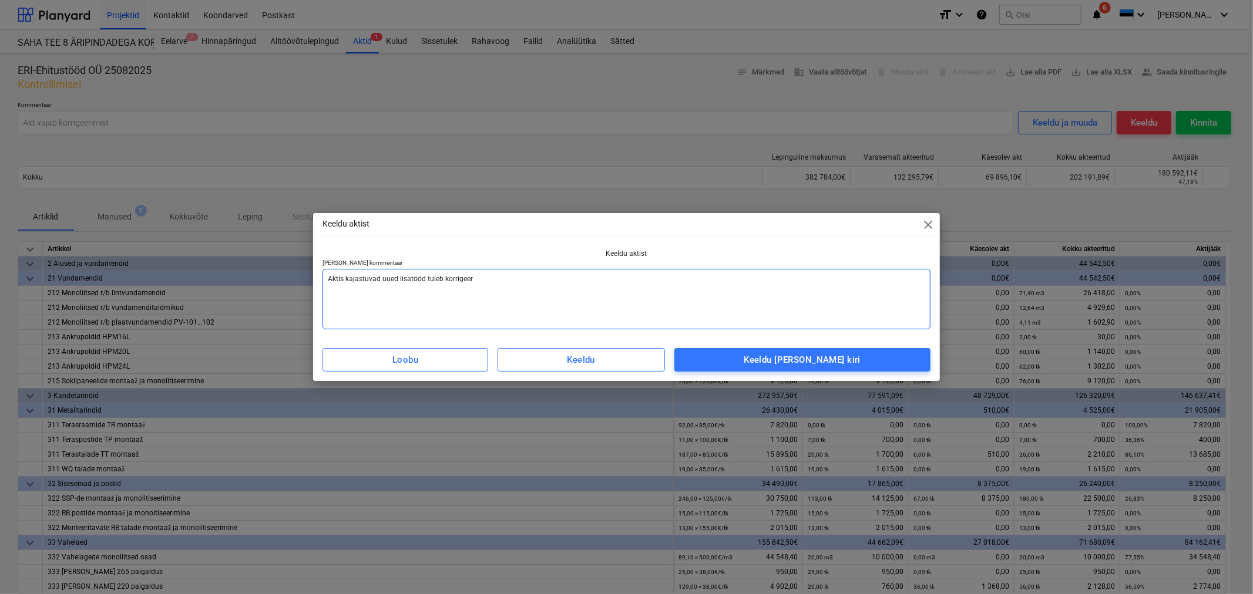
type textarea "x"
type textarea "Aktis kajastuvad uued lisatööd tuleb korrigeerid"
type textarea "x"
type textarea "Aktis kajastuvad uued lisatööd tuleb korrigeerida"
type textarea "x"
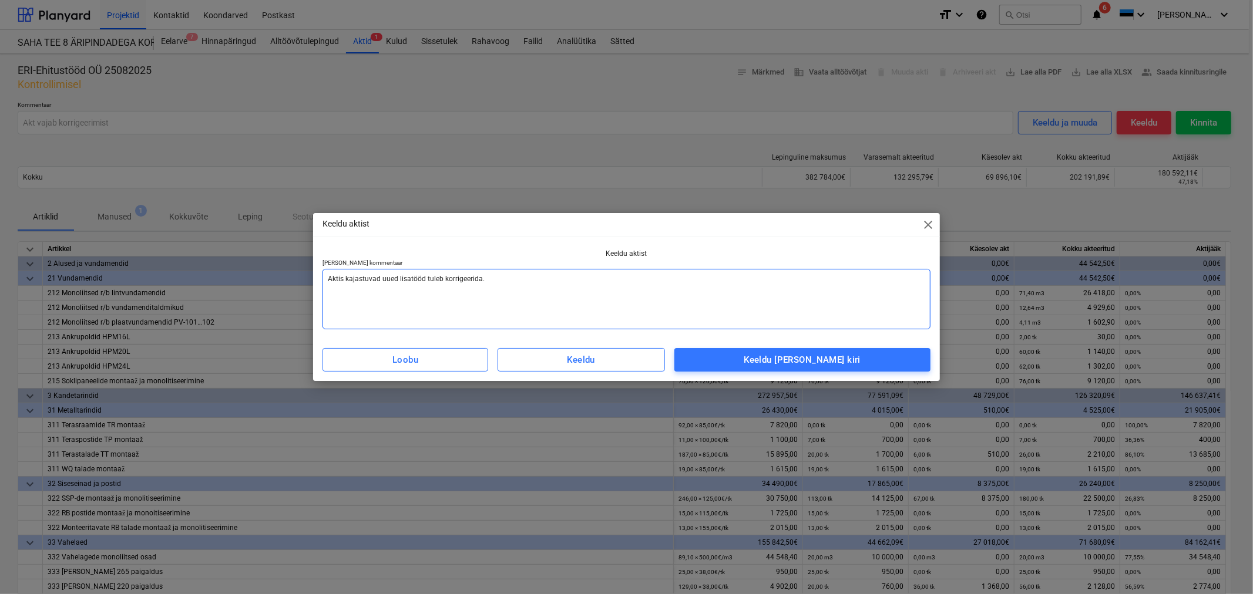
type textarea "Aktis kajastuvad uued lisatööd tuleb korrigeerida.-"
type textarea "x"
type textarea "Aktis kajastuvad uued lisatööd tuleb korrigeerida."
type textarea "x"
type textarea "Aktis kajastuvad uued lisatööd tuleb korrigeerida."
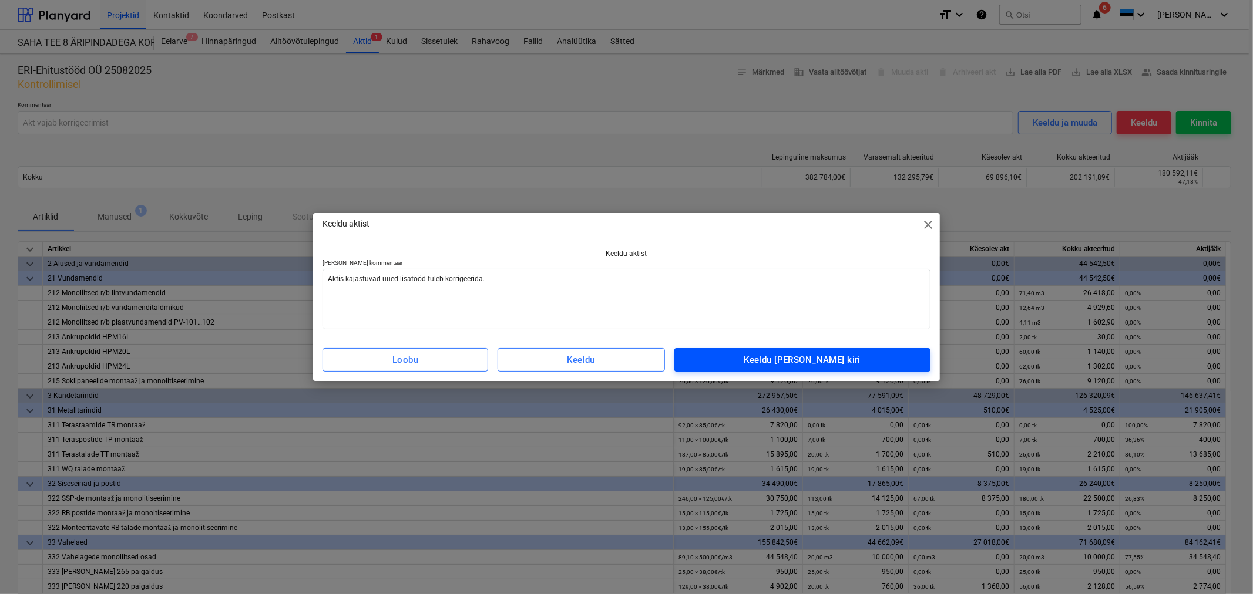
click at [838, 354] on div "Keeldu ja saada kiri" at bounding box center [801, 359] width 117 height 15
type textarea "x"
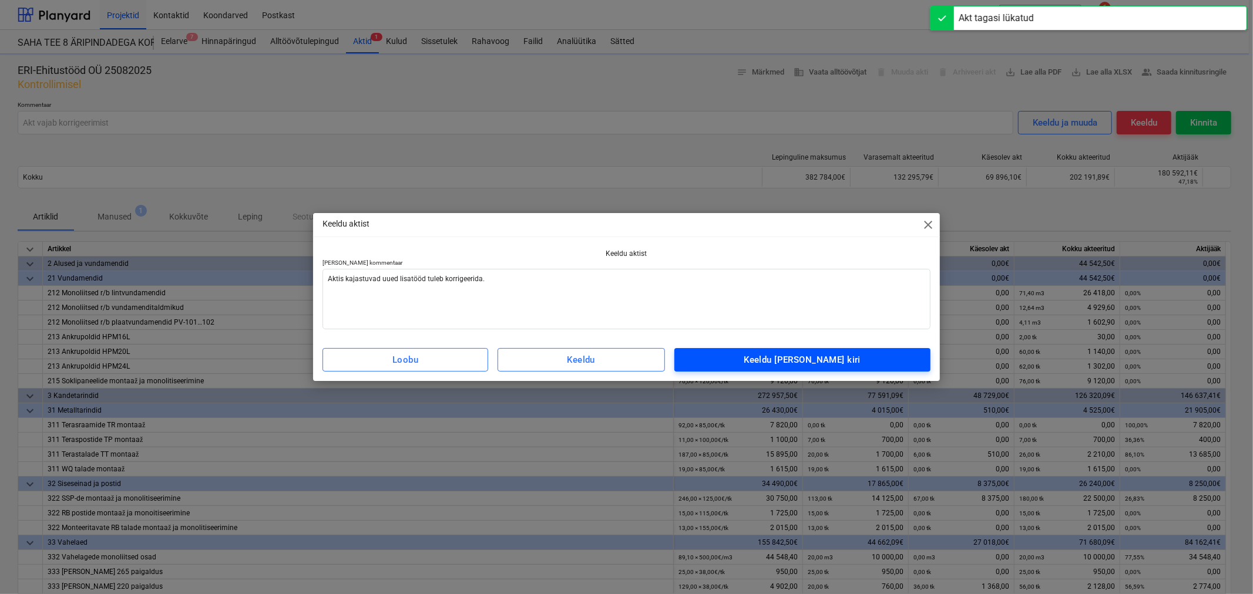
type input "Aktis kajastuvad uued lisatööd tuleb korrigeerida."
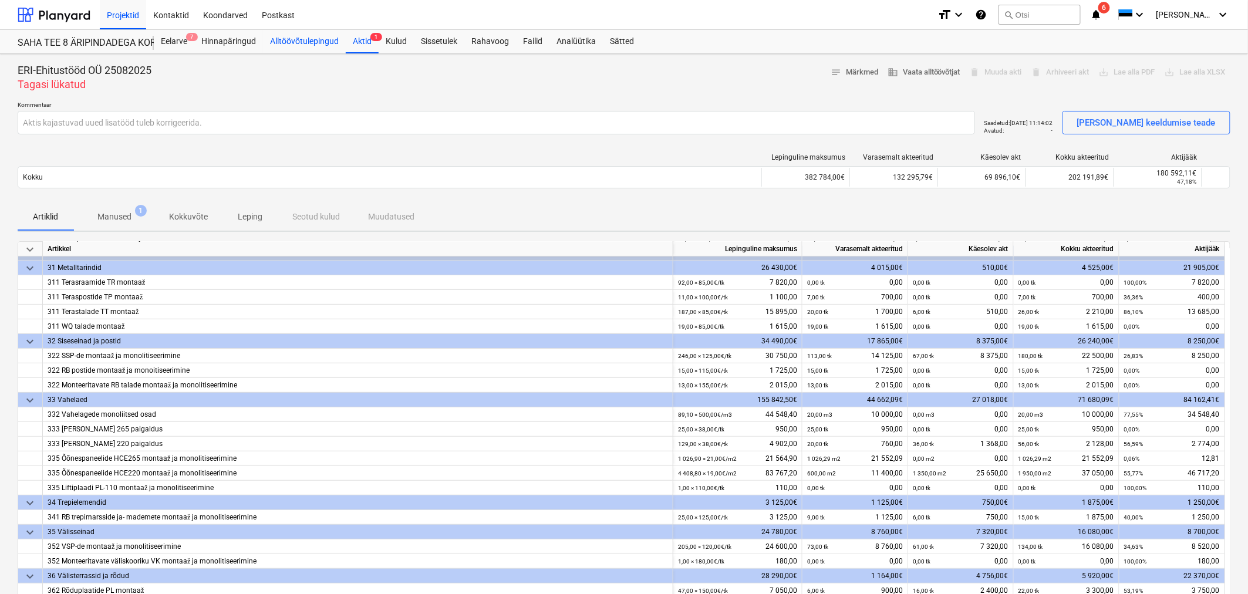
click at [288, 38] on div "Alltöövõtulepingud" at bounding box center [304, 41] width 83 height 23
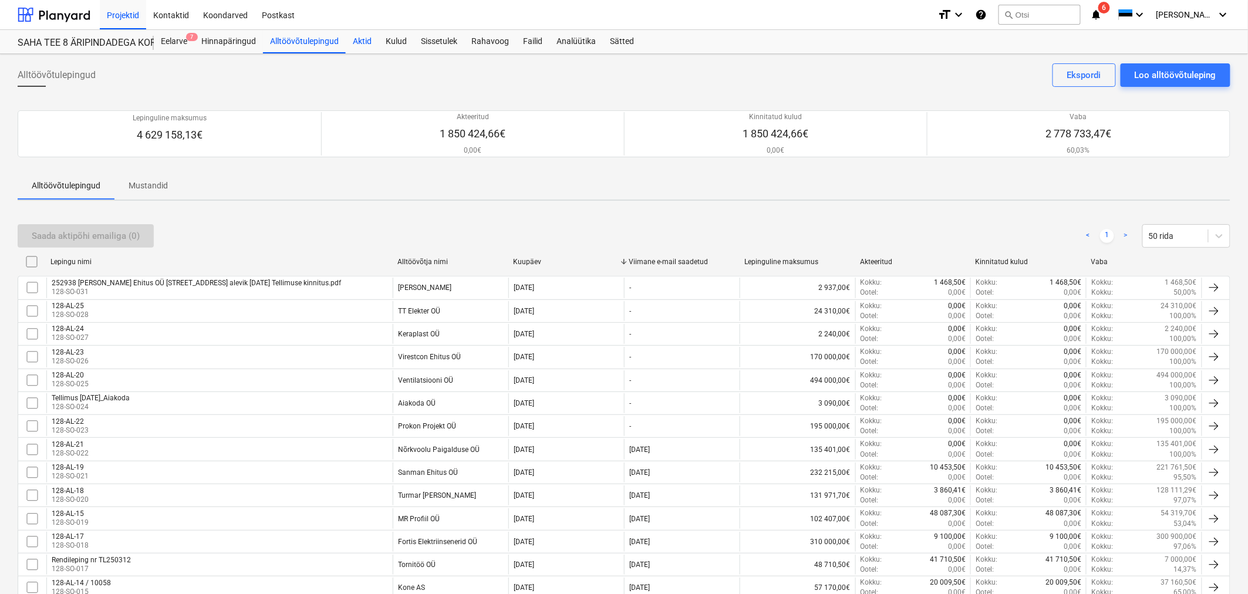
click at [360, 39] on div "Aktid" at bounding box center [362, 41] width 33 height 23
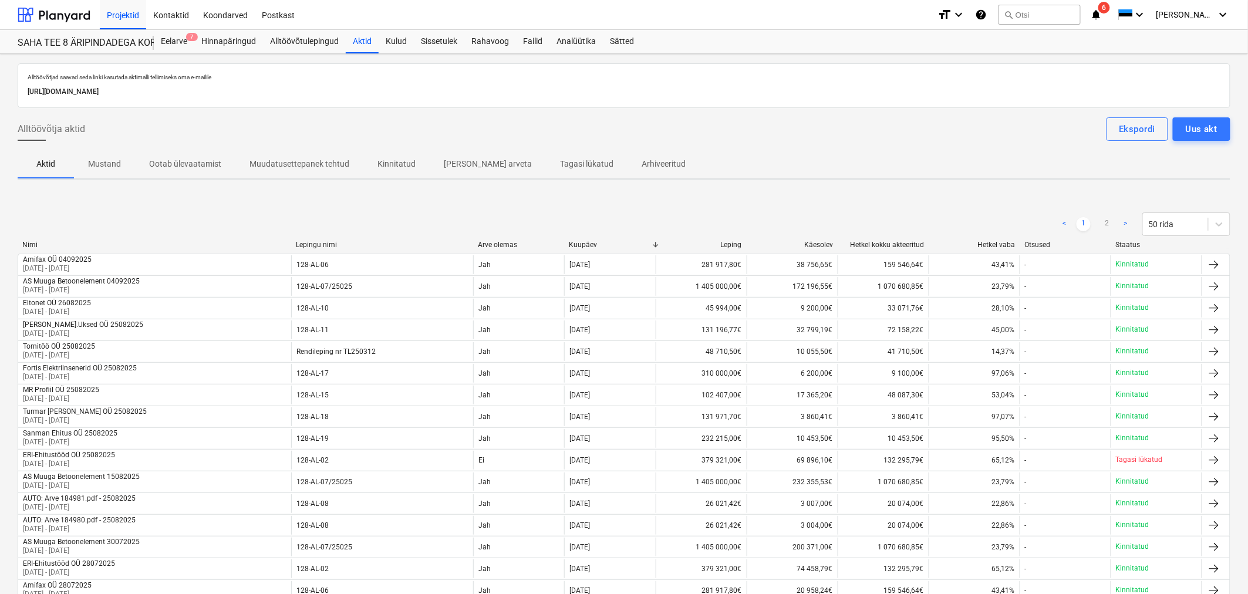
click at [560, 162] on p "Tagasi lükatud" at bounding box center [586, 164] width 53 height 12
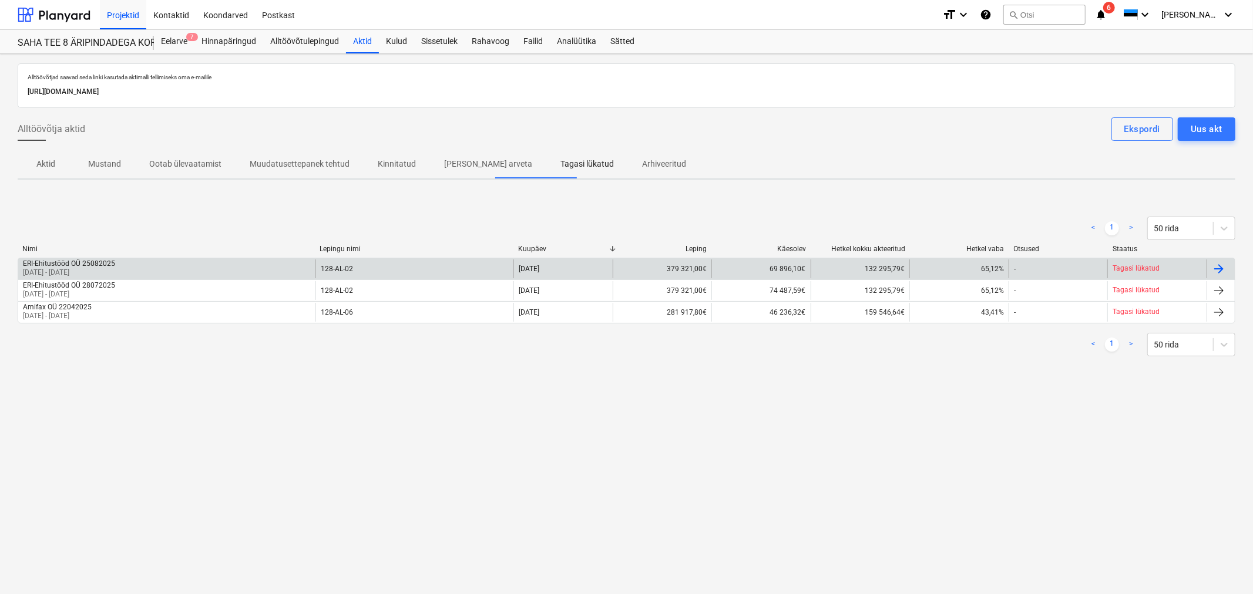
click at [97, 268] on p "[DATE] - [DATE]" at bounding box center [69, 273] width 92 height 10
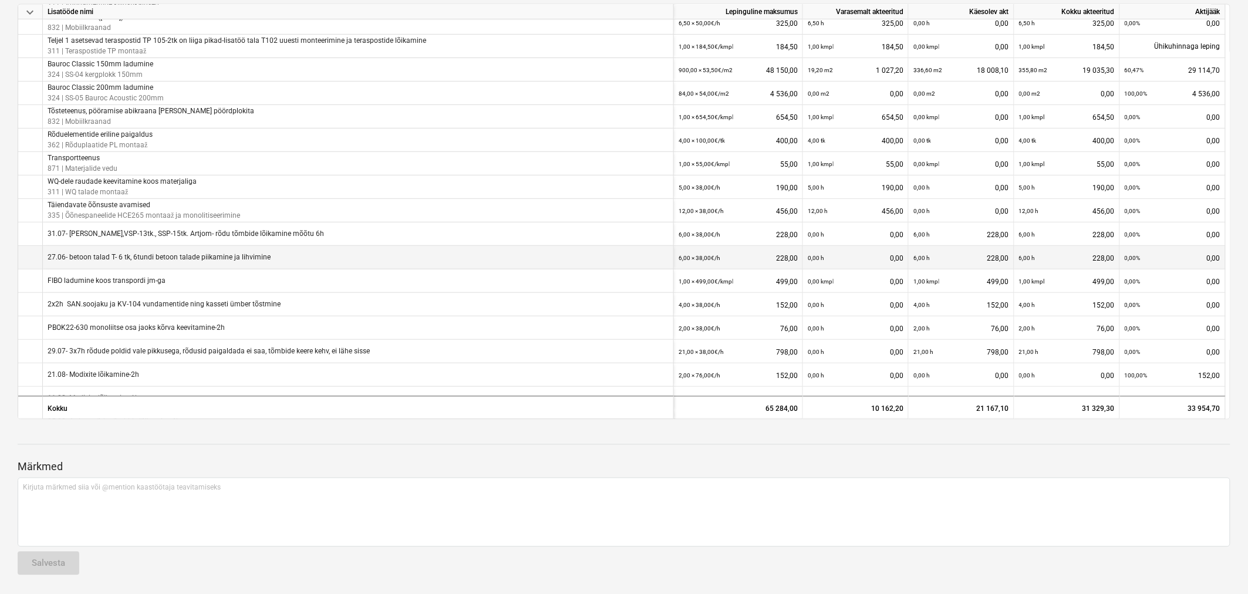
scroll to position [210, 0]
